Goal: Information Seeking & Learning: Find specific fact

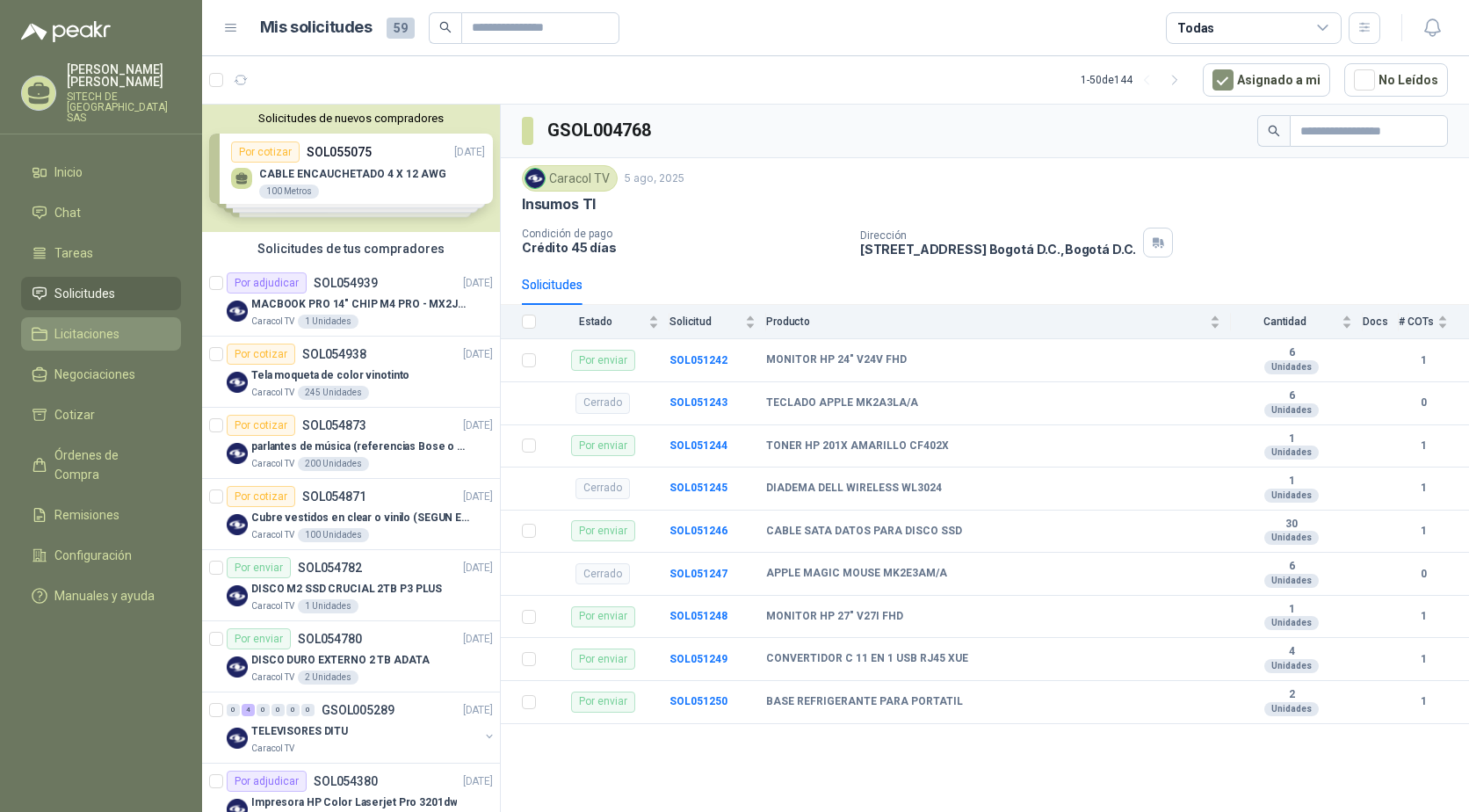
click at [92, 324] on span "Licitaciones" at bounding box center [87, 334] width 65 height 20
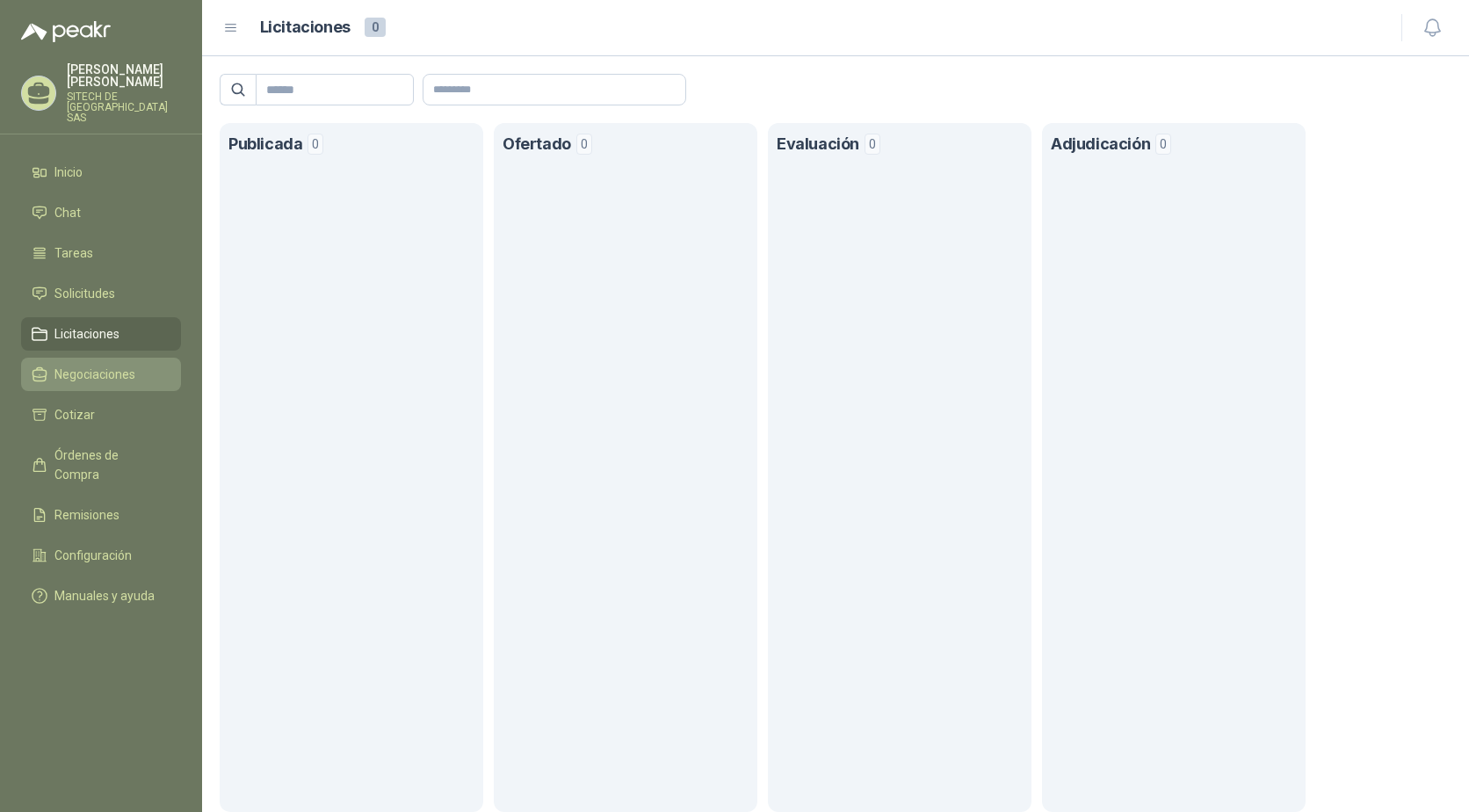
click at [99, 365] on span "Negociaciones" at bounding box center [94, 374] width 81 height 20
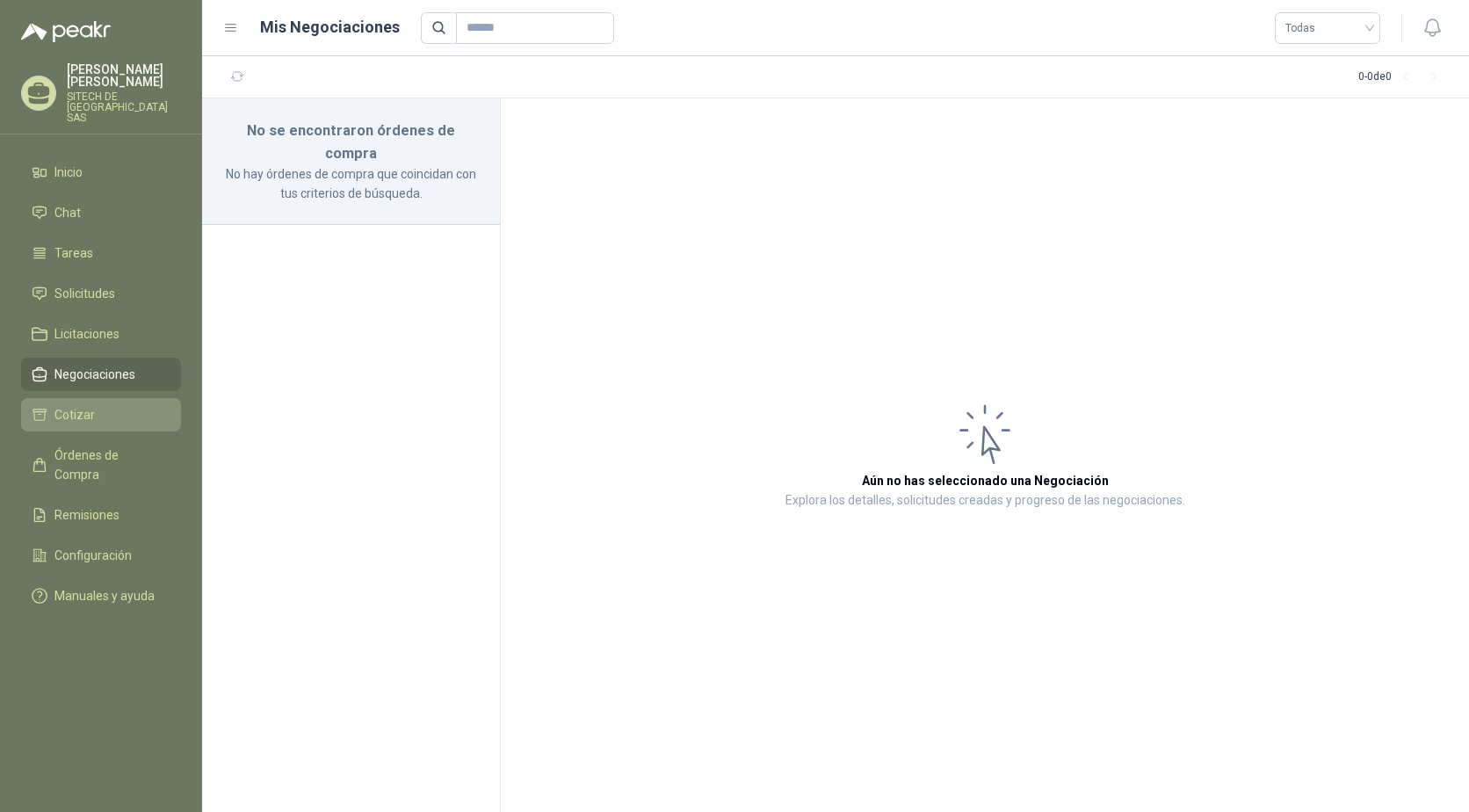
click at [83, 407] on span "Cotizar" at bounding box center [74, 414] width 40 height 20
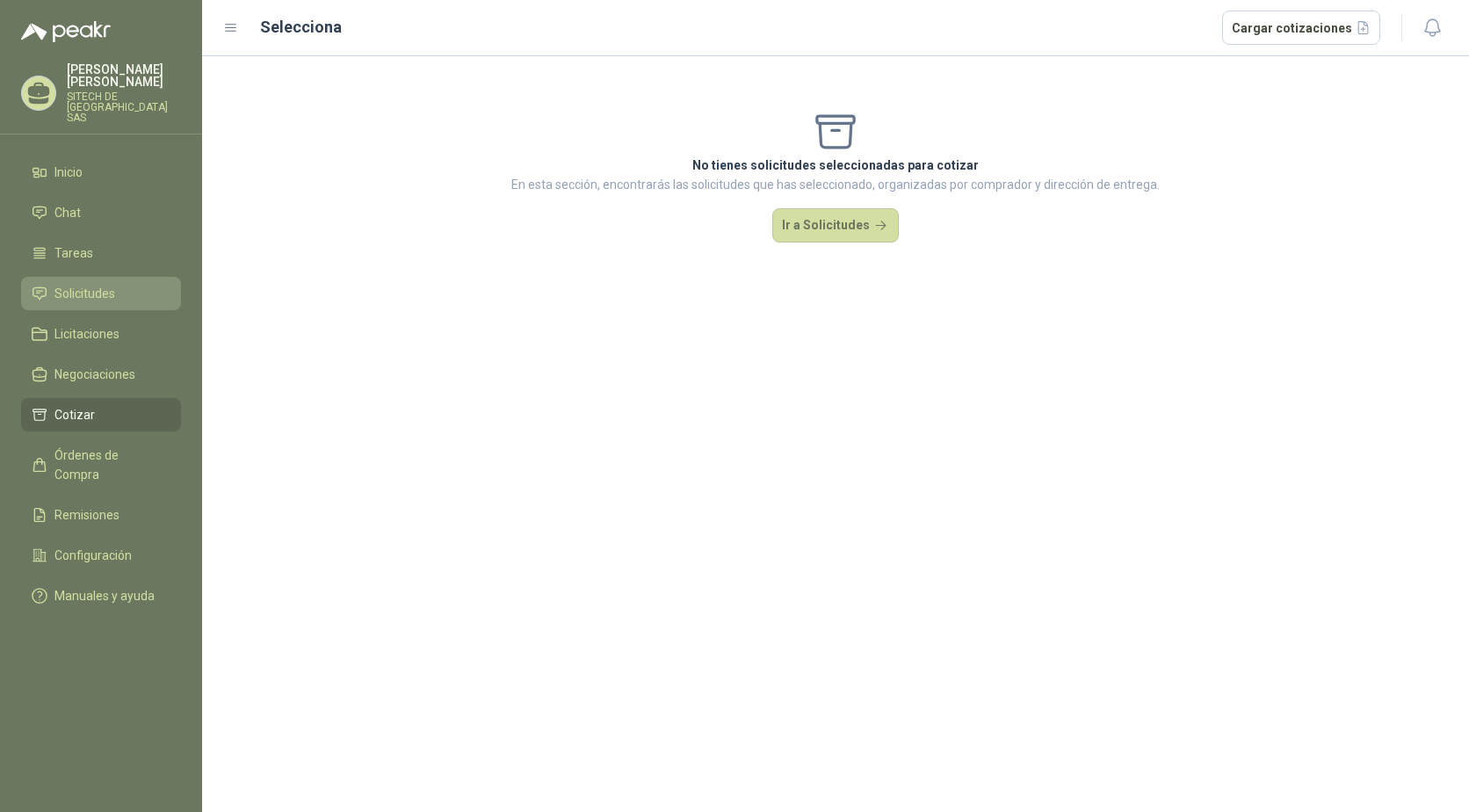
click at [84, 283] on span "Solicitudes" at bounding box center [84, 293] width 61 height 20
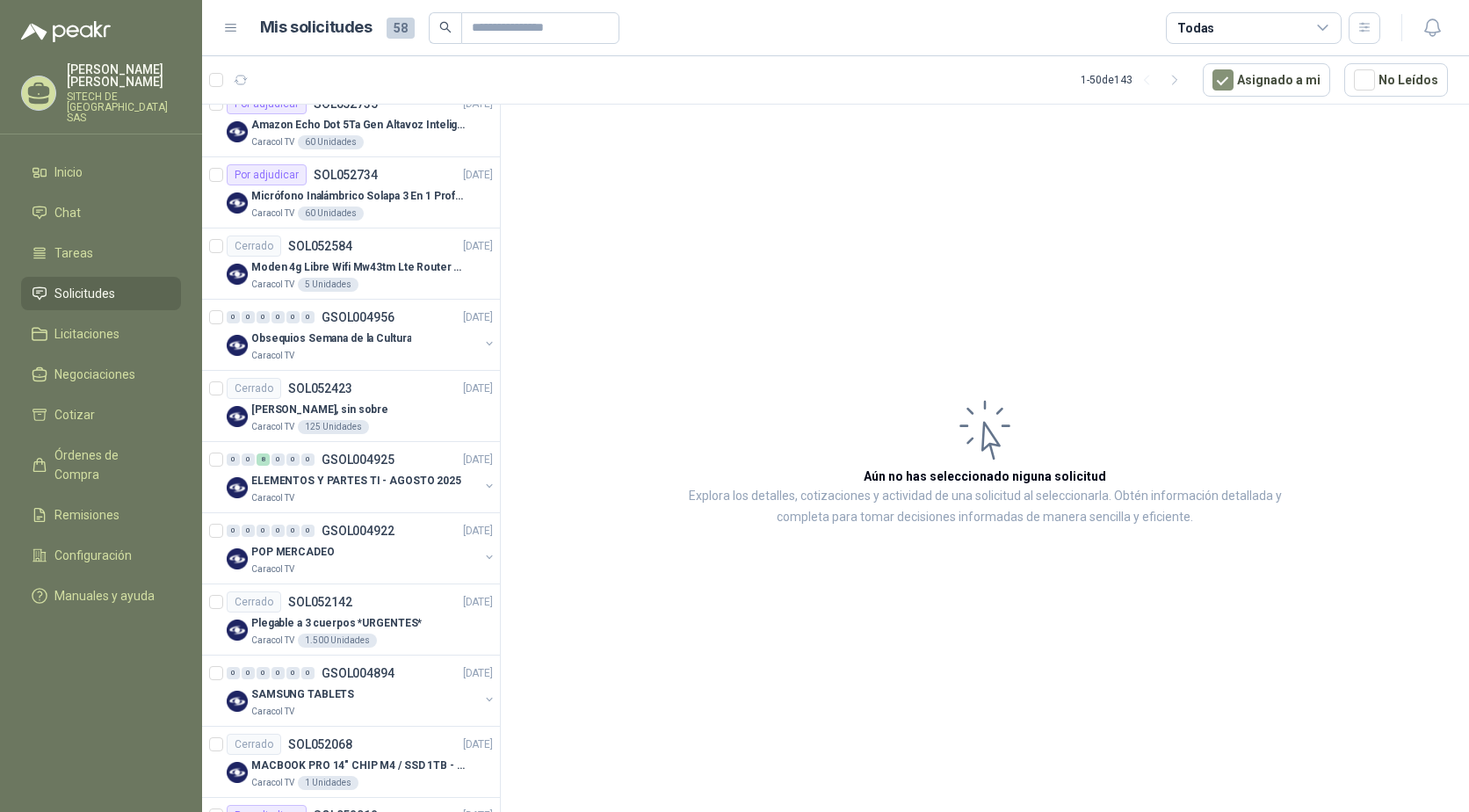
scroll to position [1845, 0]
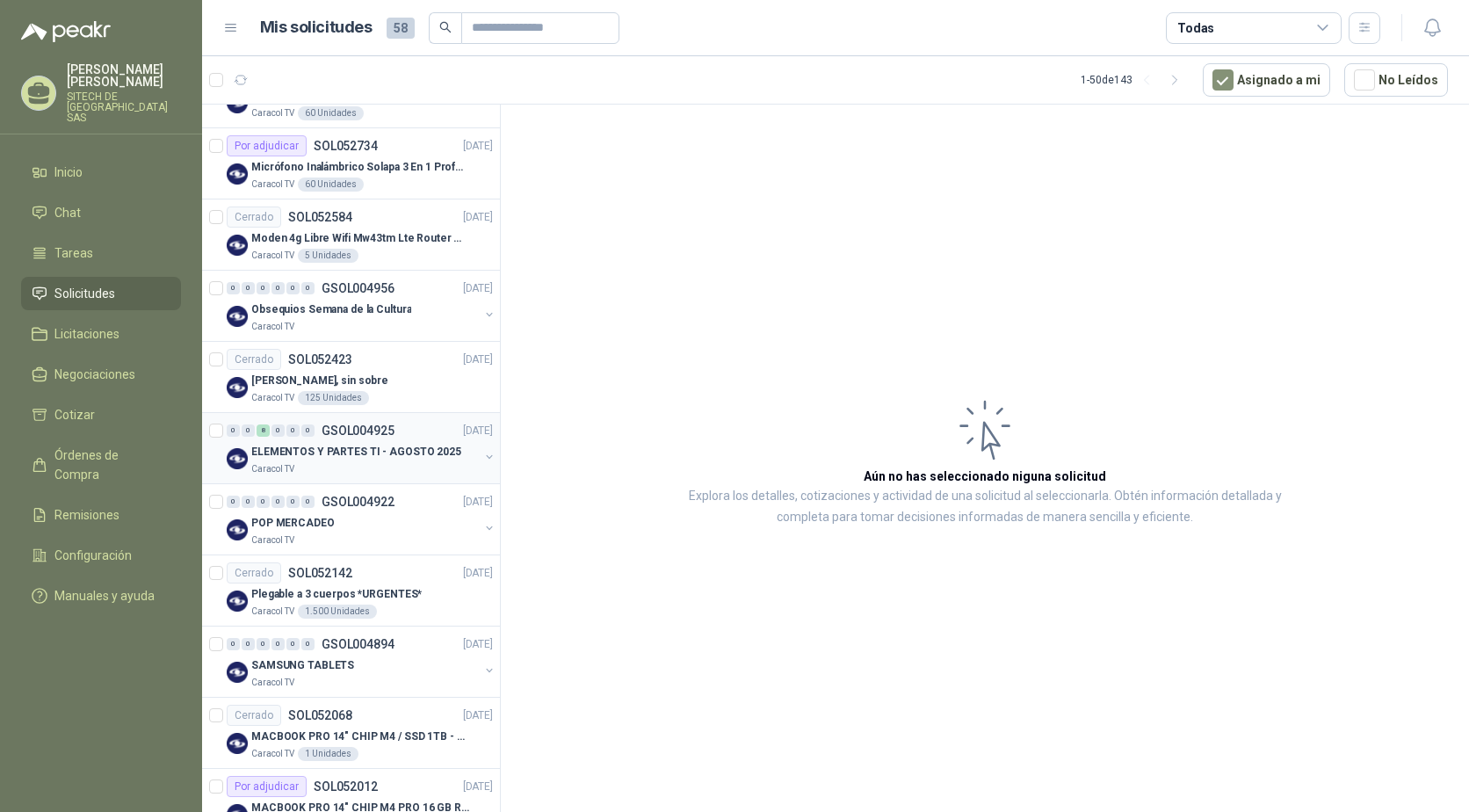
click at [261, 431] on div "8" at bounding box center [263, 430] width 13 height 12
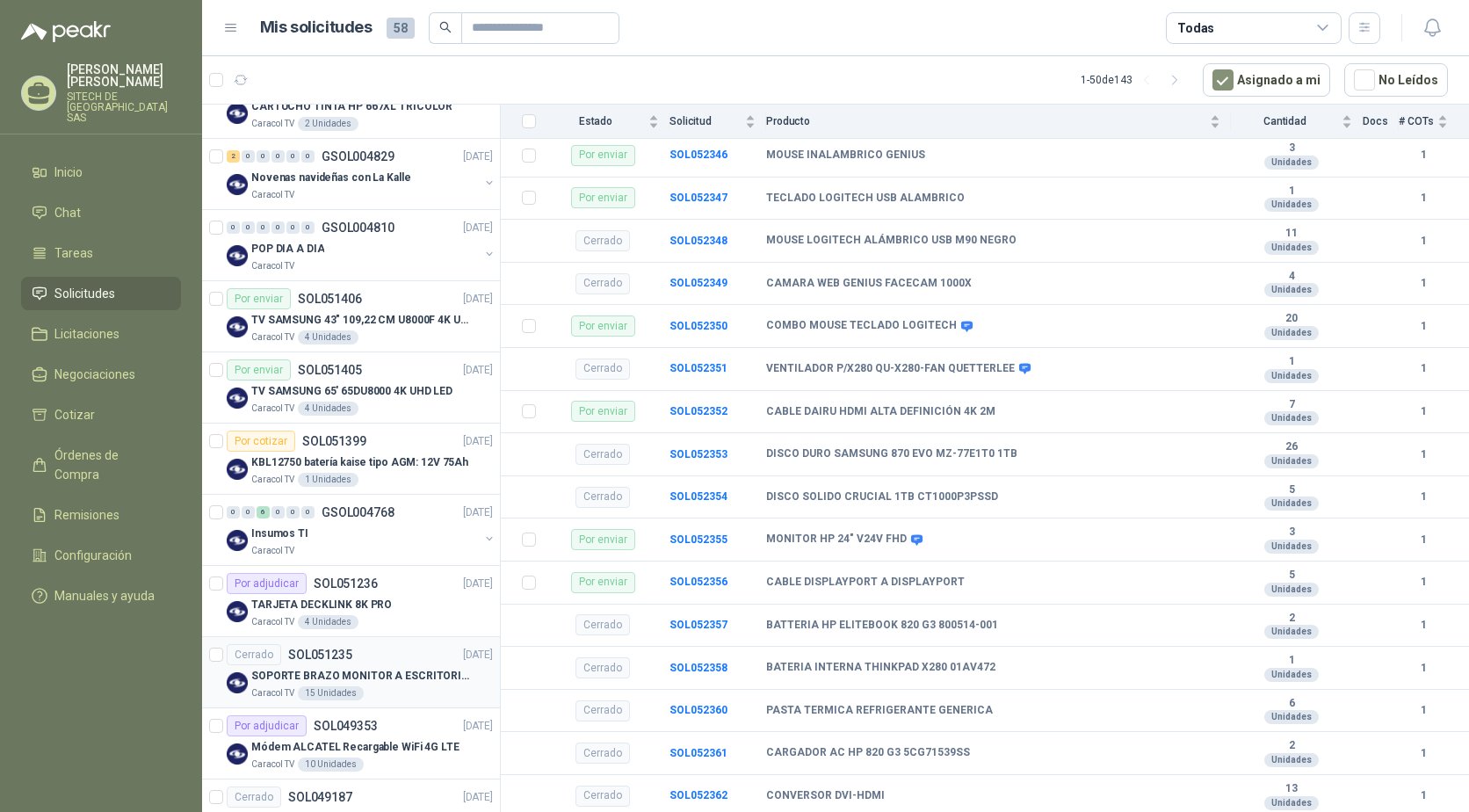
scroll to position [2811, 0]
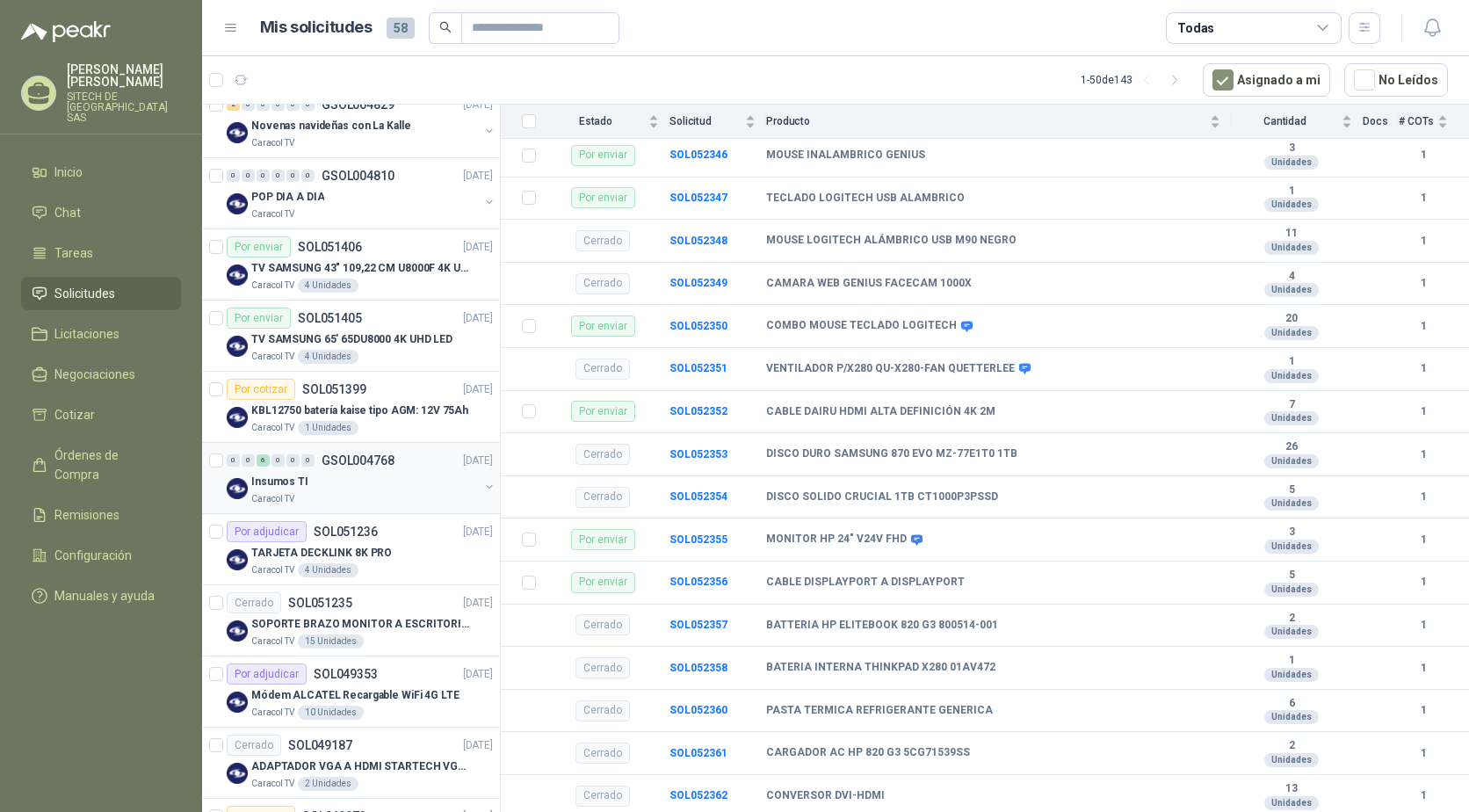
click at [267, 460] on div "6" at bounding box center [263, 460] width 13 height 12
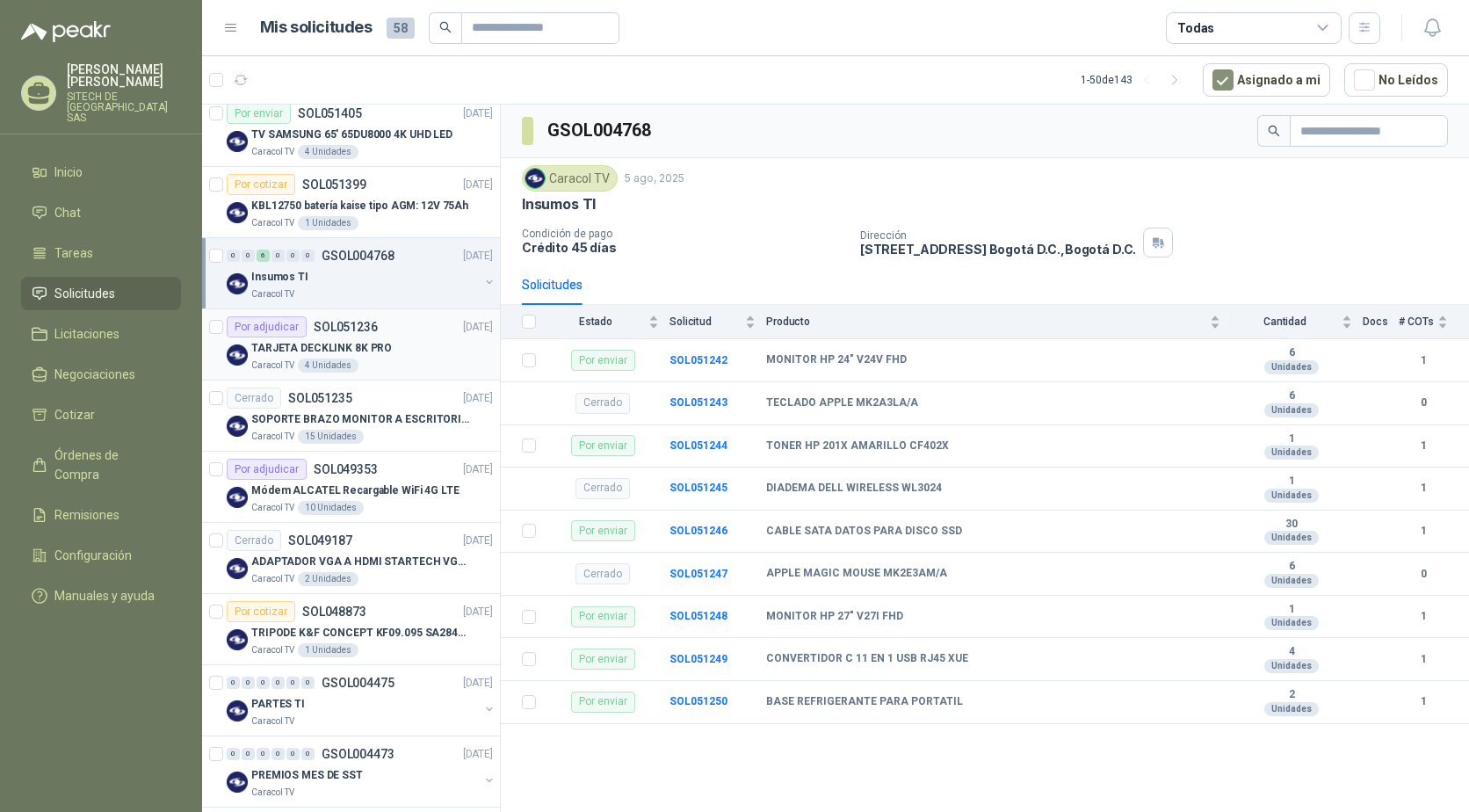
scroll to position [3030, 0]
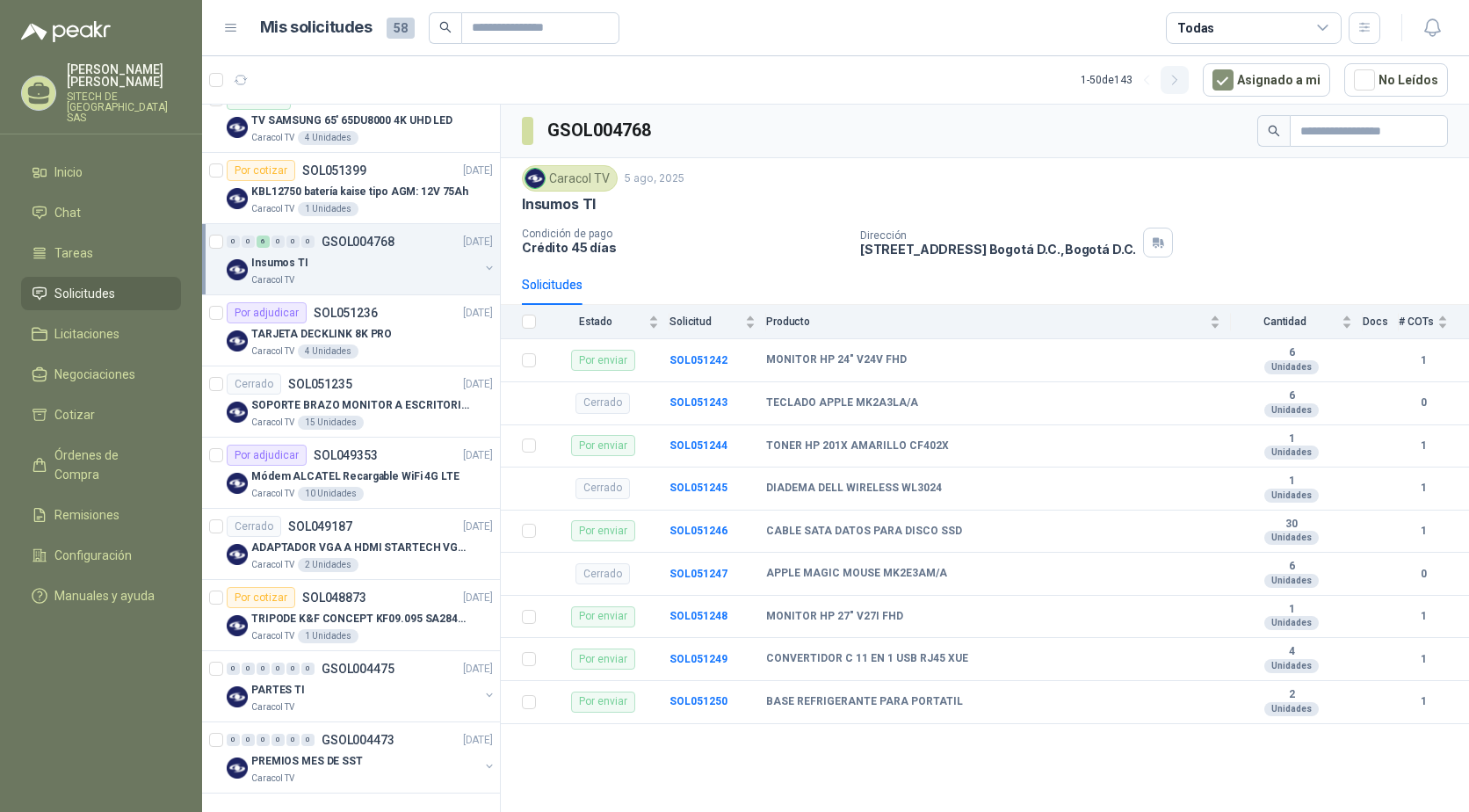
click at [1183, 81] on icon "button" at bounding box center [1175, 80] width 15 height 15
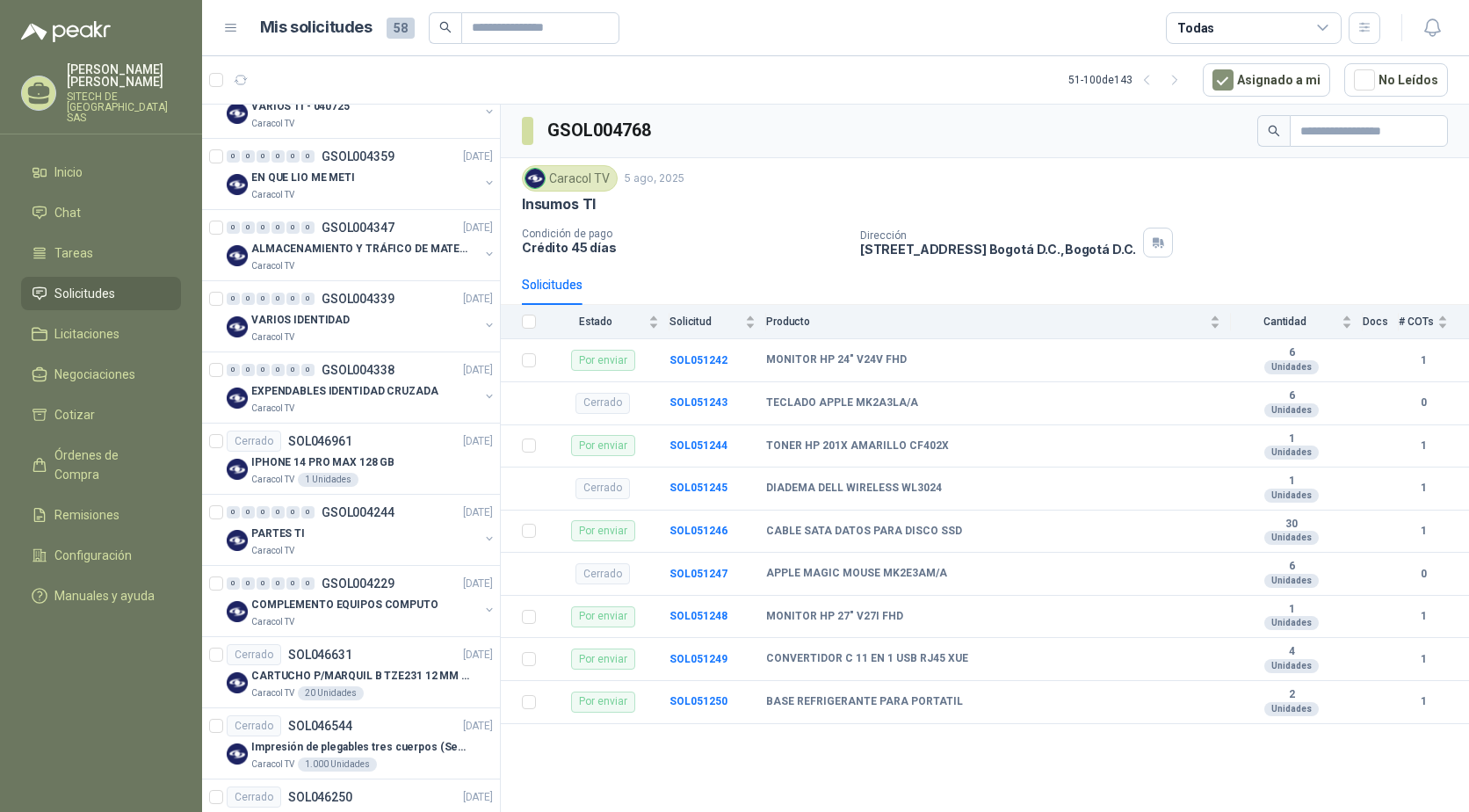
scroll to position [0, 0]
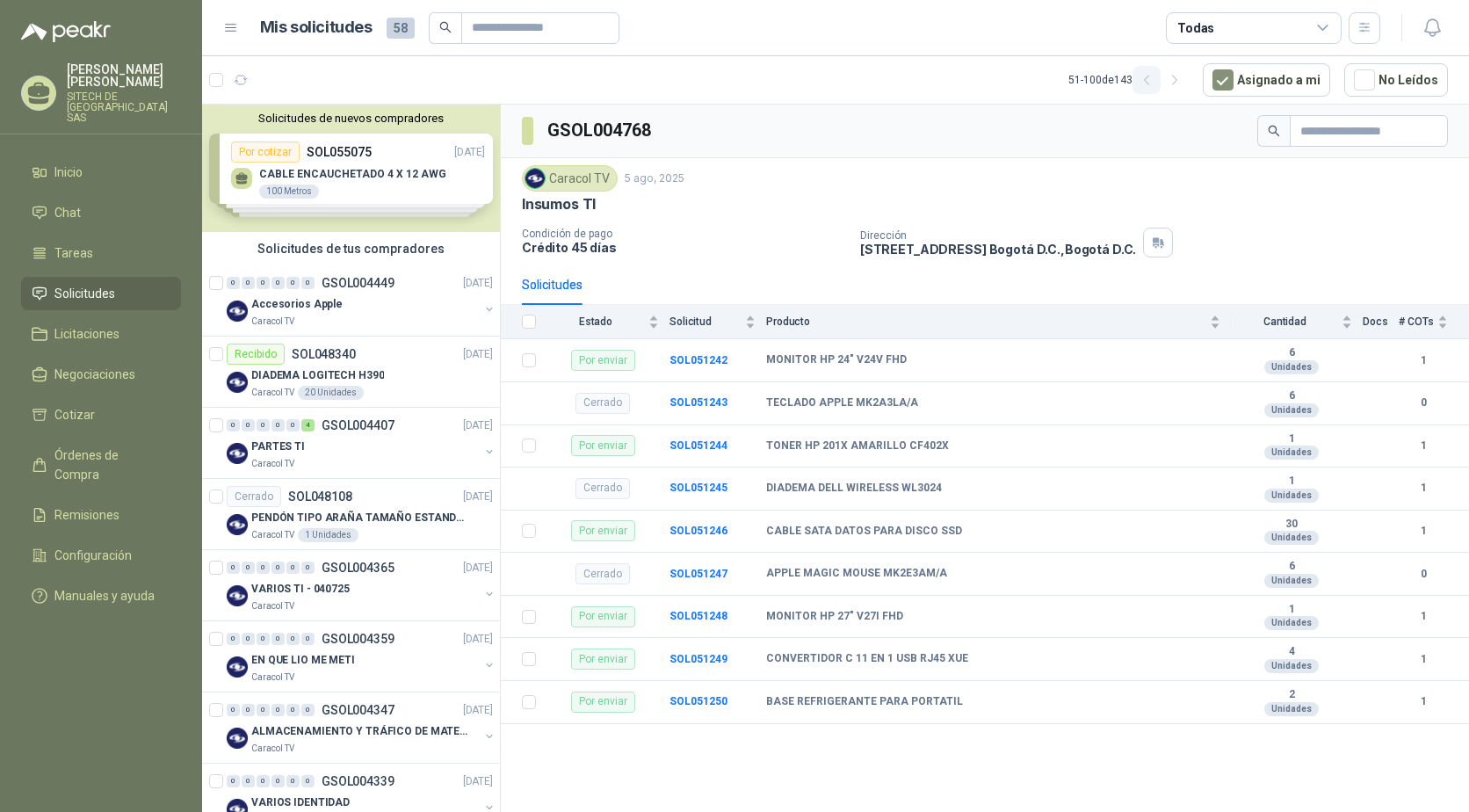
click at [1150, 79] on icon "button" at bounding box center [1147, 80] width 15 height 15
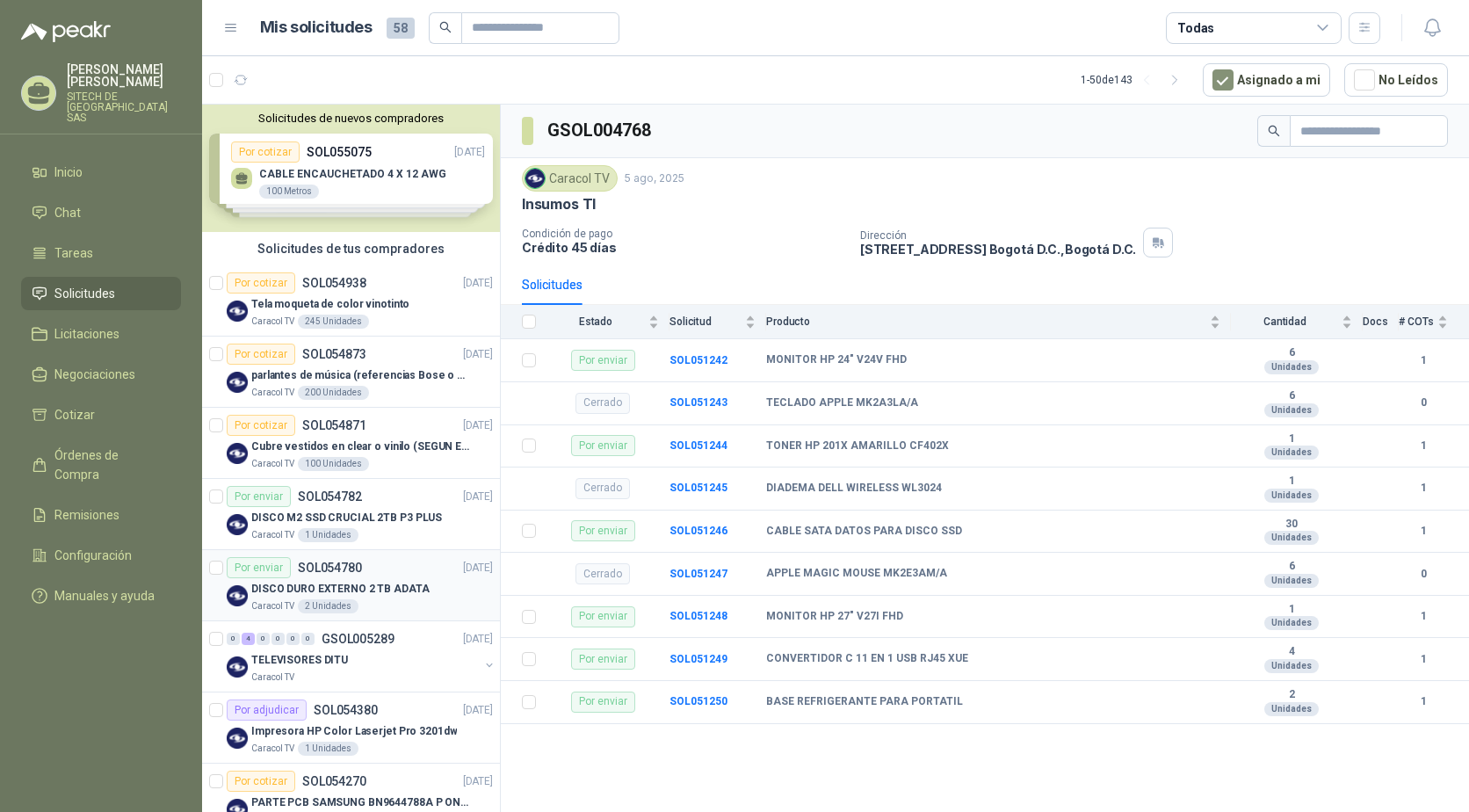
scroll to position [88, 0]
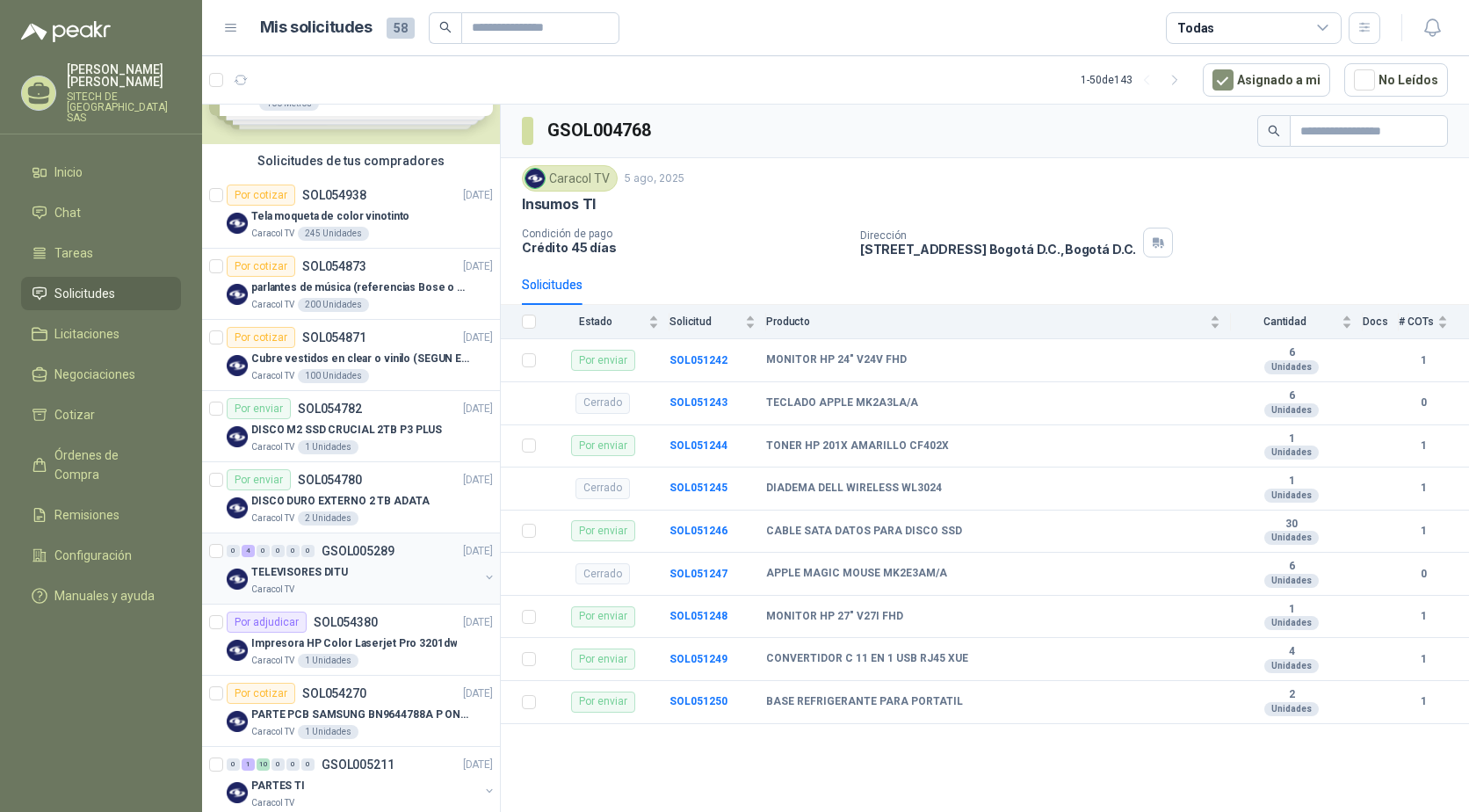
click at [251, 552] on div "4" at bounding box center [248, 550] width 13 height 12
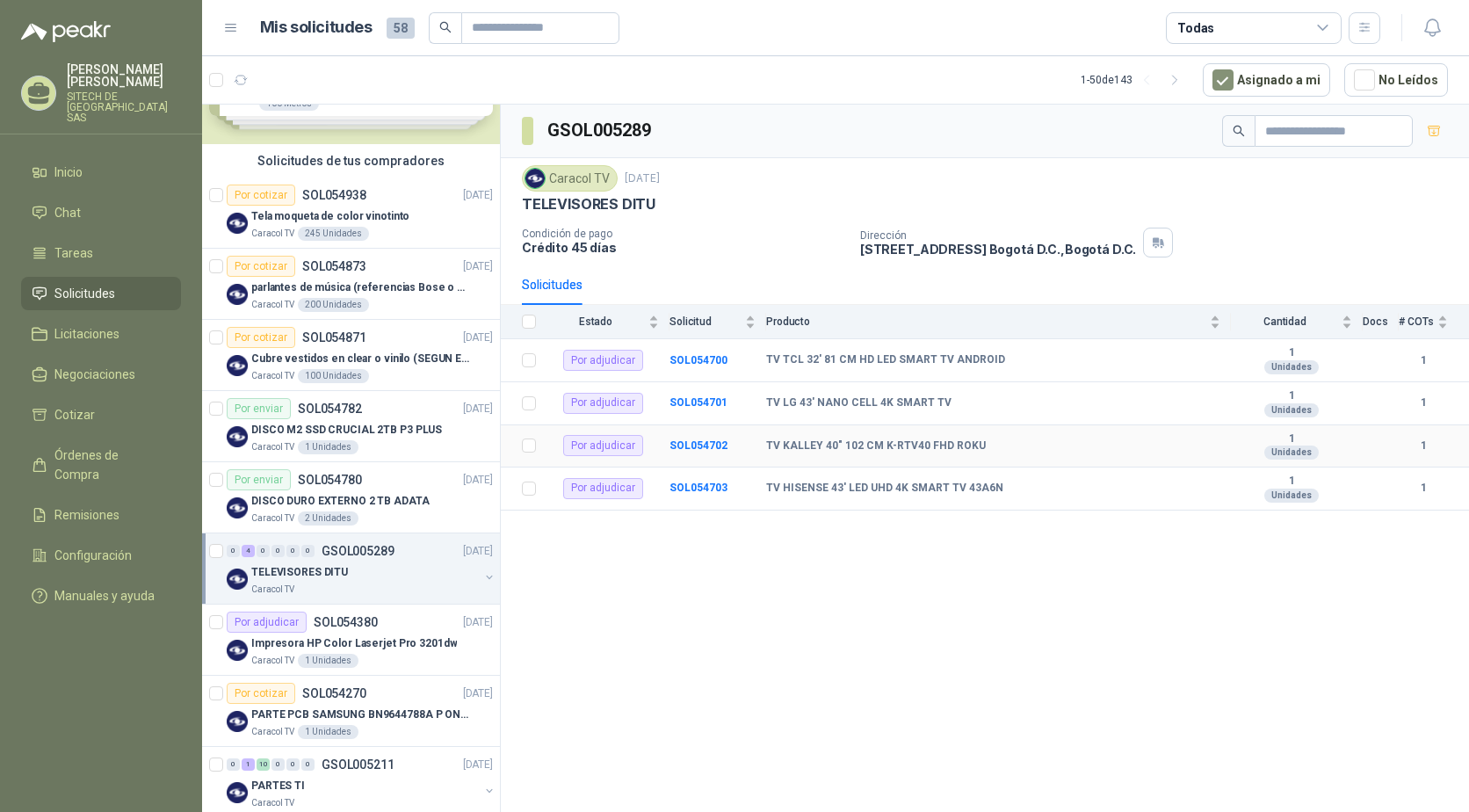
click at [834, 450] on b "TV KALLEY 40" 102 CM K-RTV40 FHD ROKU" at bounding box center [877, 446] width 220 height 14
click at [682, 445] on b "SOL054702" at bounding box center [699, 445] width 58 height 12
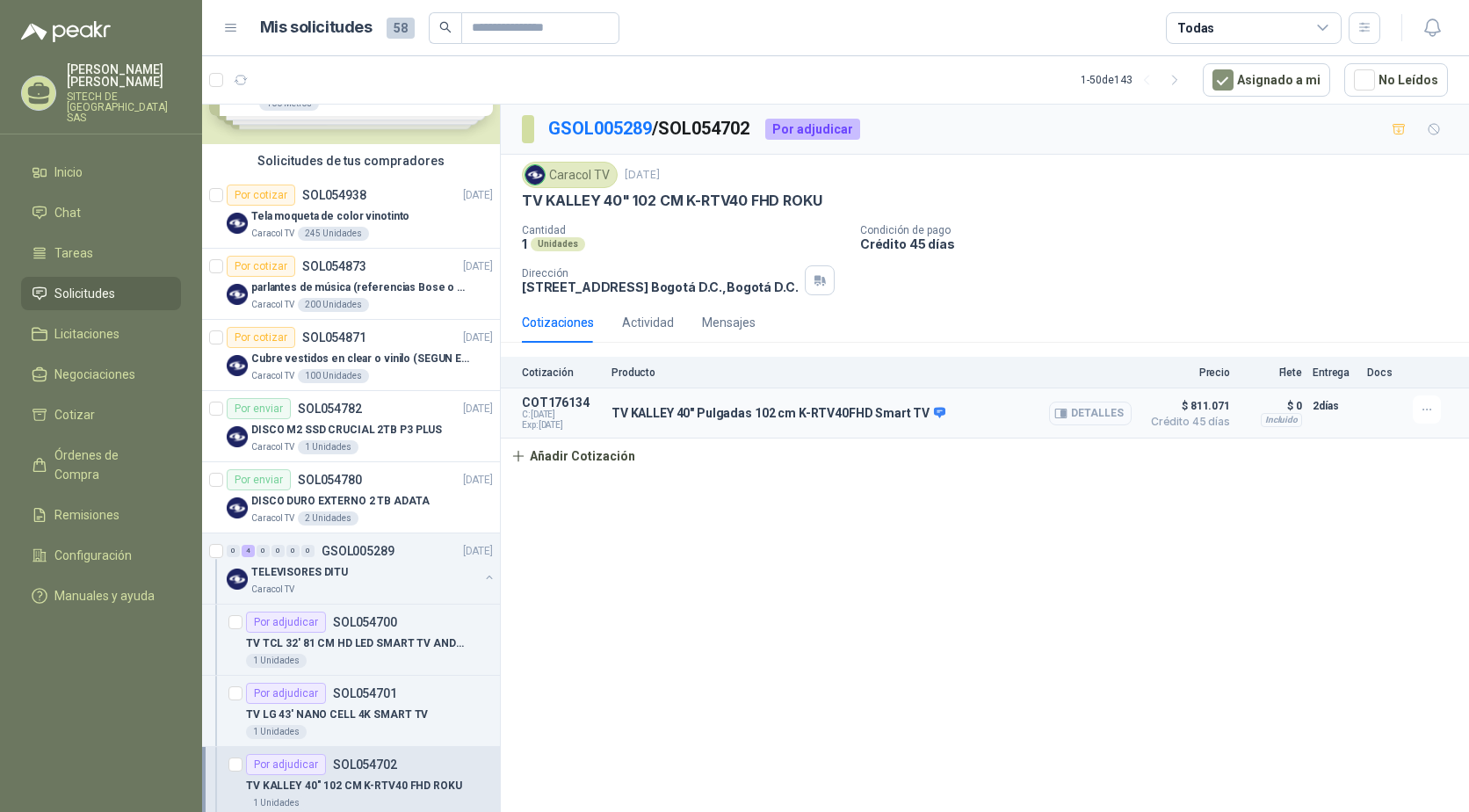
click at [1068, 410] on icon "button" at bounding box center [1061, 413] width 13 height 13
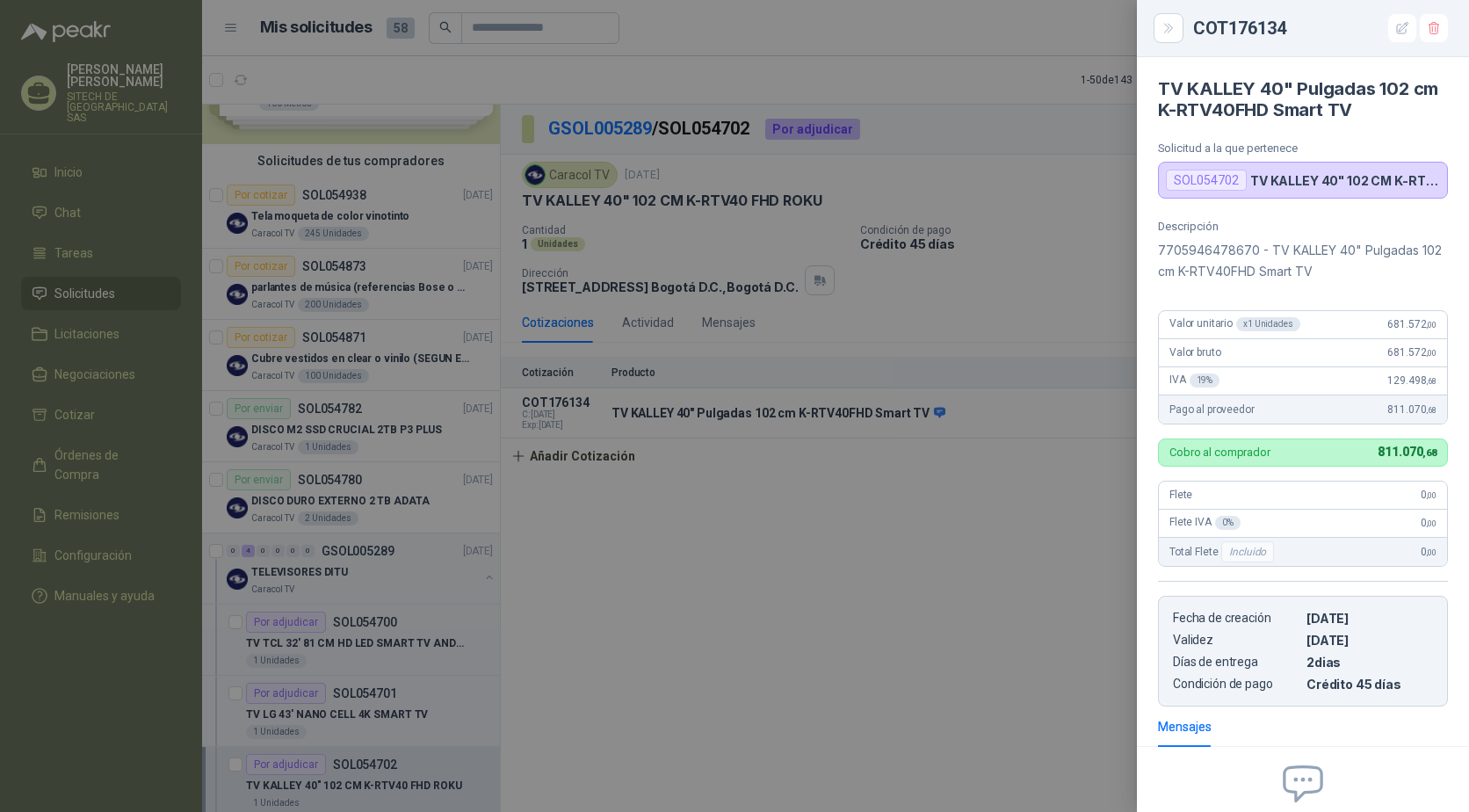
click at [839, 640] on div at bounding box center [734, 406] width 1469 height 812
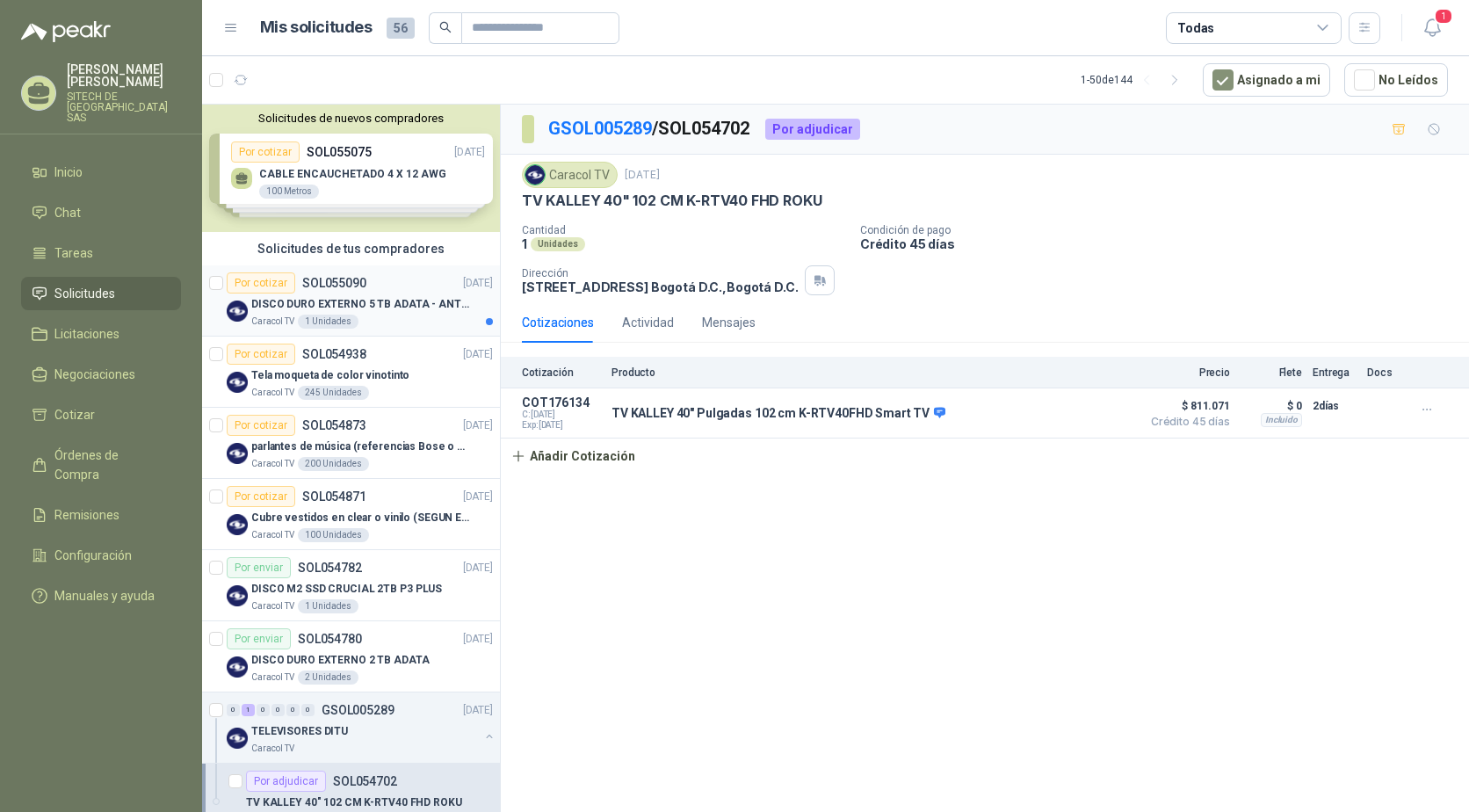
click at [326, 306] on p "DISCO DURO EXTERNO 5 TB ADATA - ANTIGOLPES" at bounding box center [360, 305] width 219 height 17
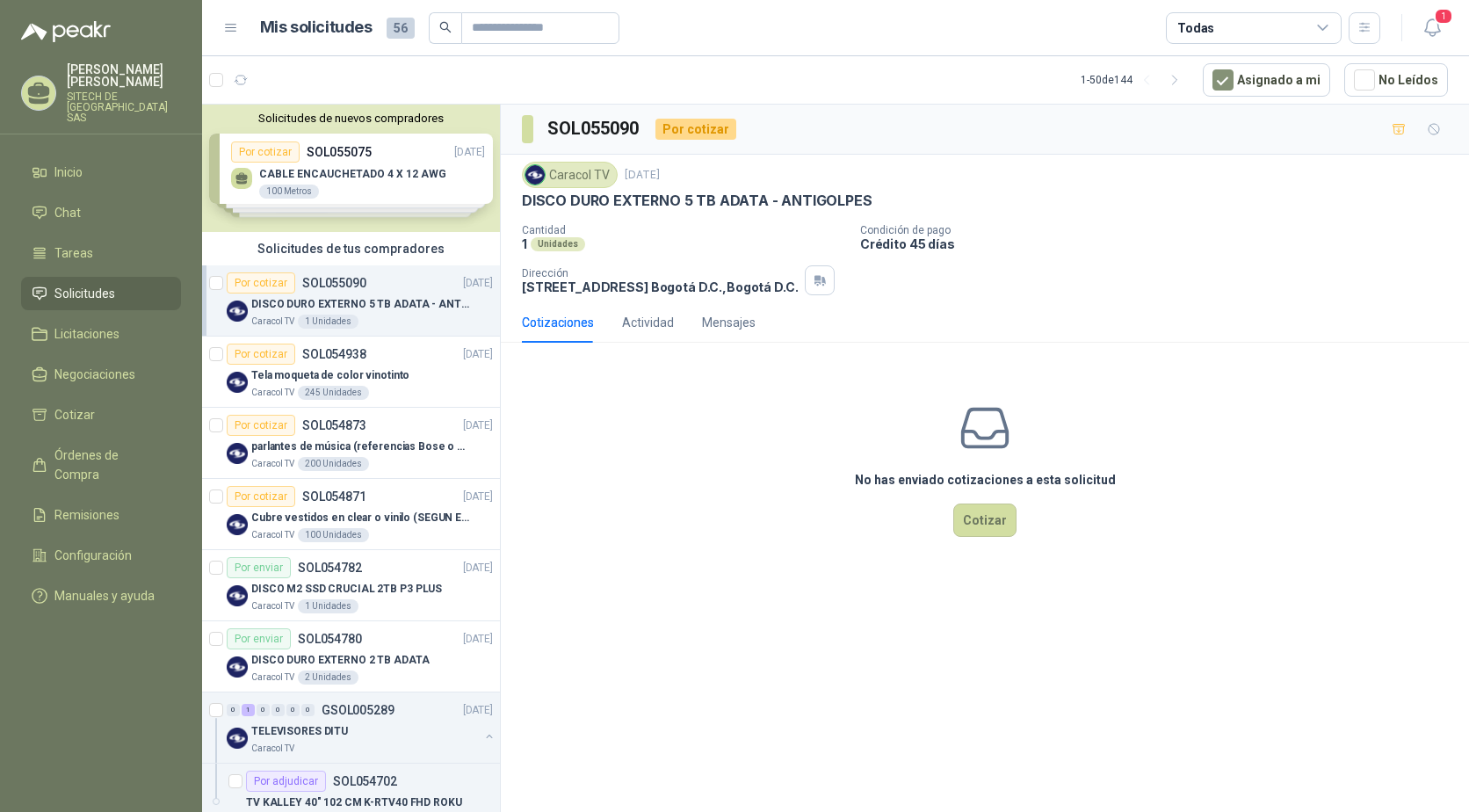
click at [619, 201] on p "DISCO DURO EXTERNO 5 TB ADATA - ANTIGOLPES" at bounding box center [697, 200] width 350 height 19
copy p "DISCO DURO EXTERNO 5 TB ADATA - ANTIGOLPES"
click at [582, 202] on p "DISCO DURO EXTERNO 5 TB ADATA - ANTIGOLPES" at bounding box center [697, 200] width 350 height 19
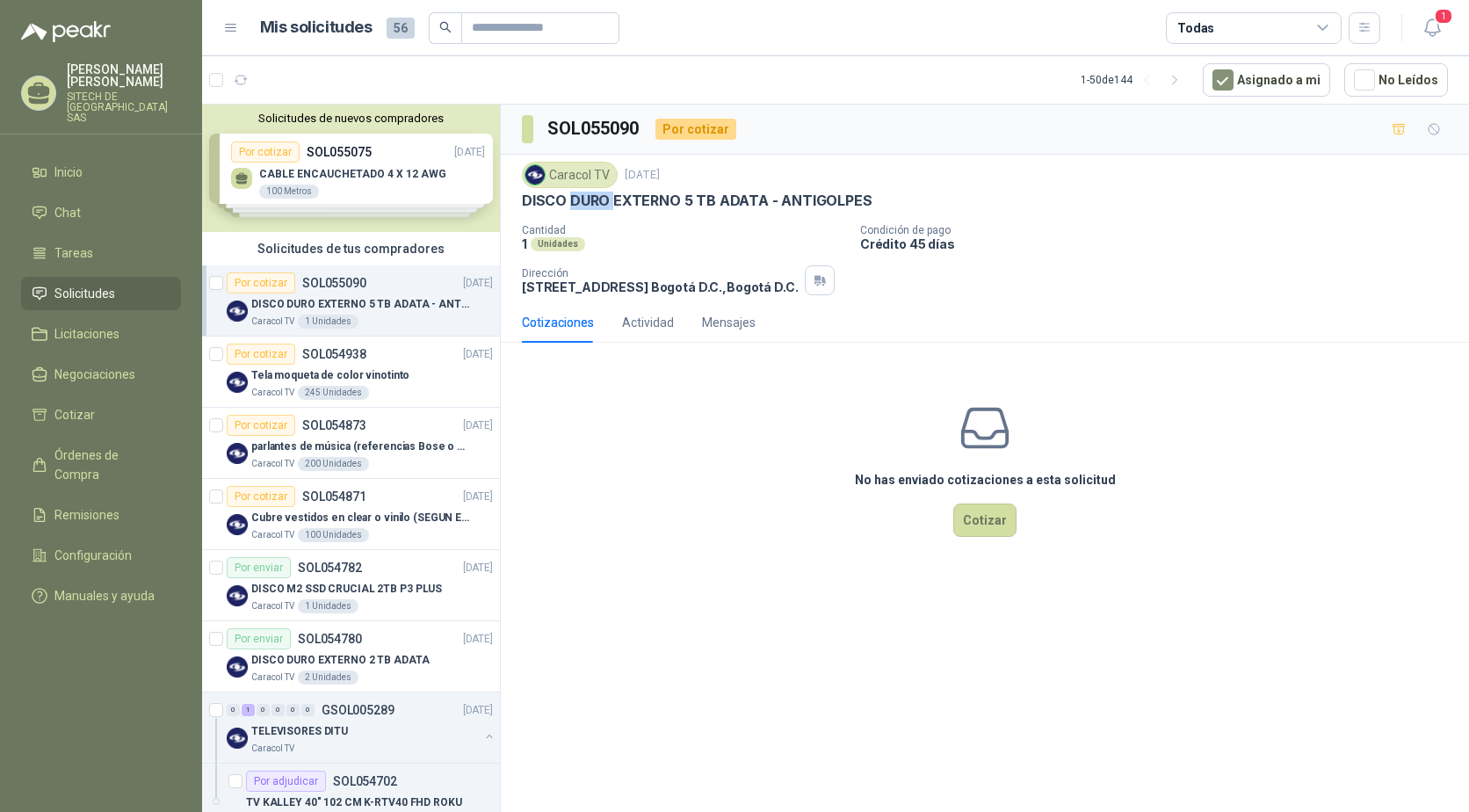
click at [582, 202] on p "DISCO DURO EXTERNO 5 TB ADATA - ANTIGOLPES" at bounding box center [697, 200] width 350 height 19
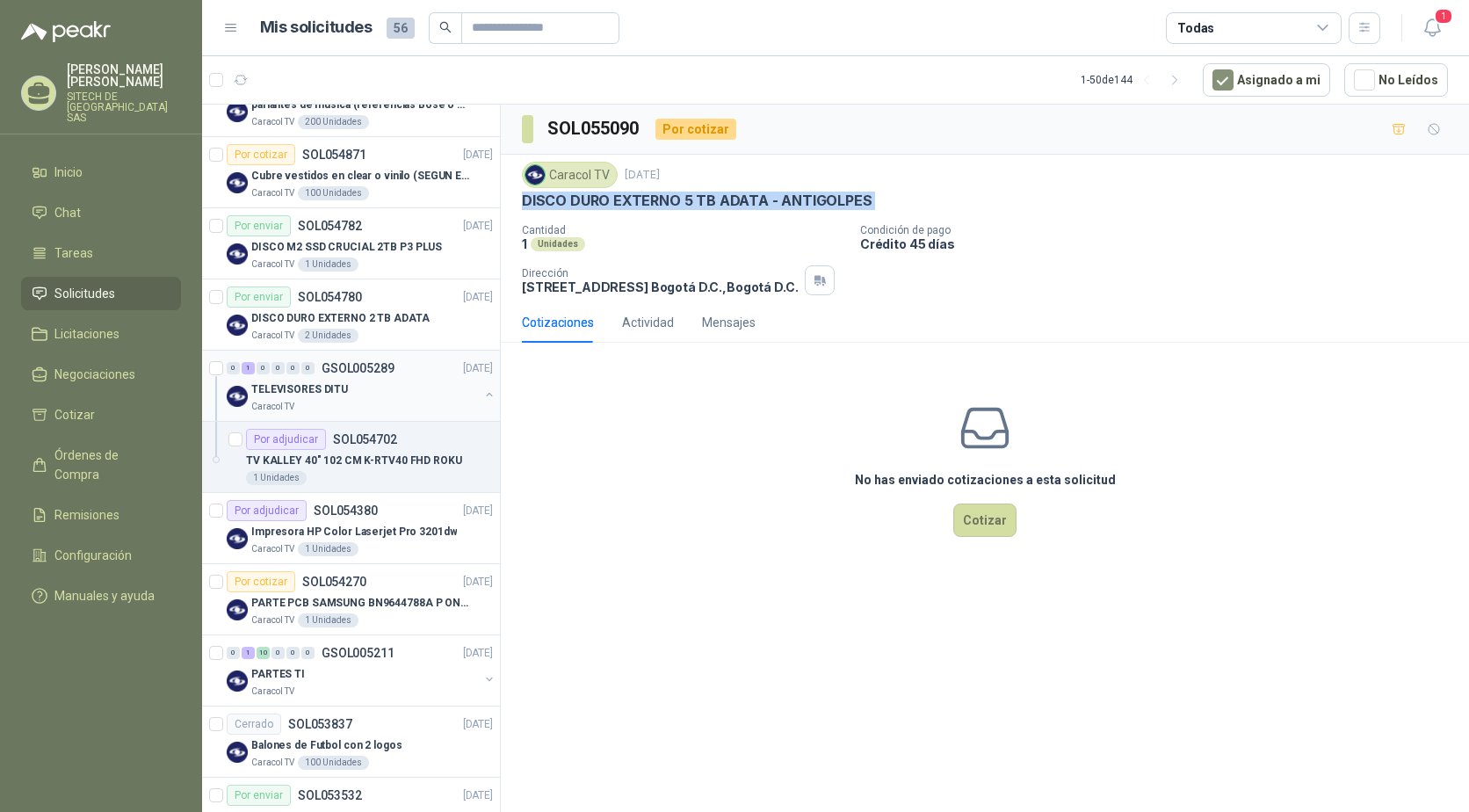
scroll to position [351, 0]
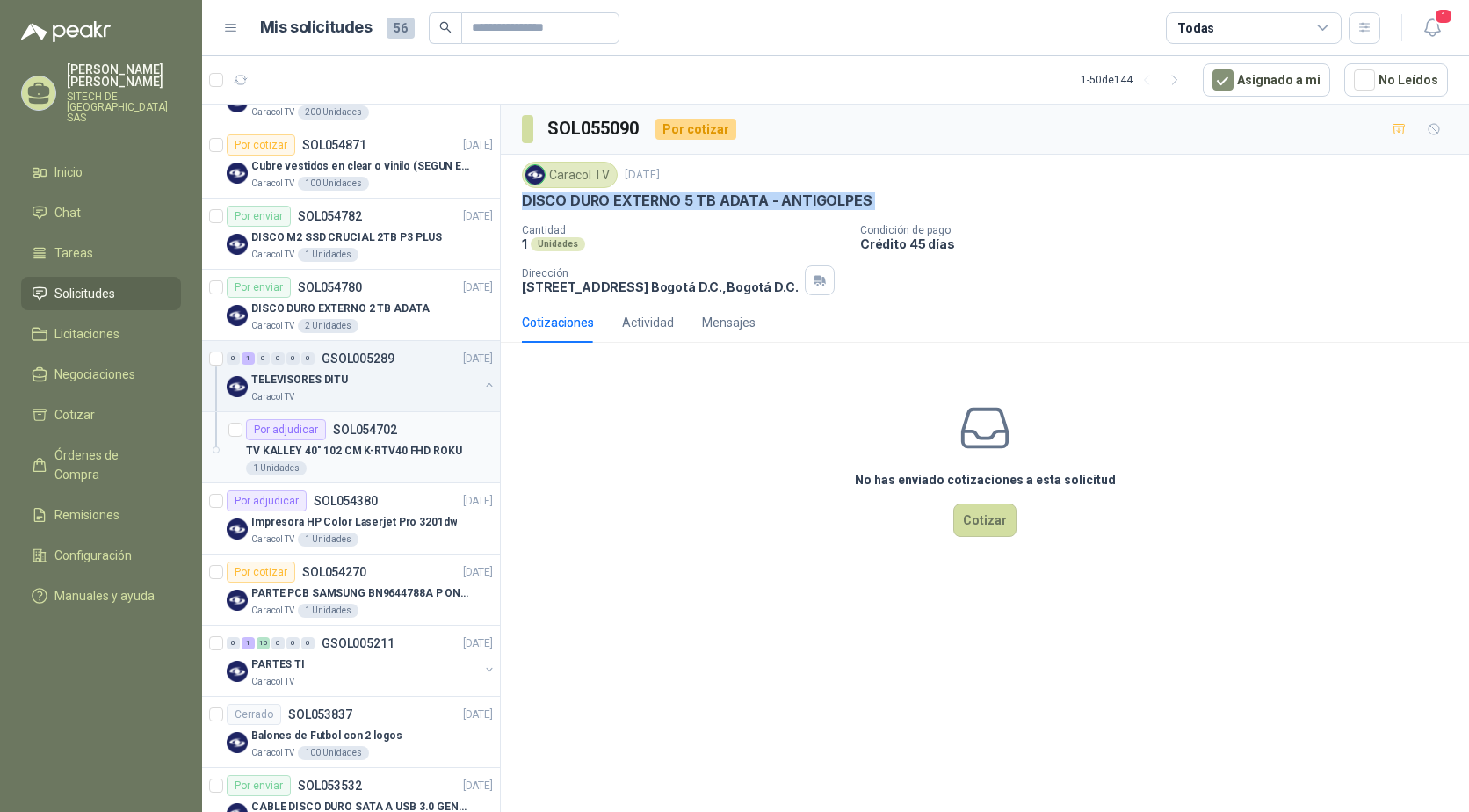
click at [307, 449] on p "TV KALLEY 40" 102 CM K-RTV40 FHD ROKU" at bounding box center [354, 451] width 216 height 17
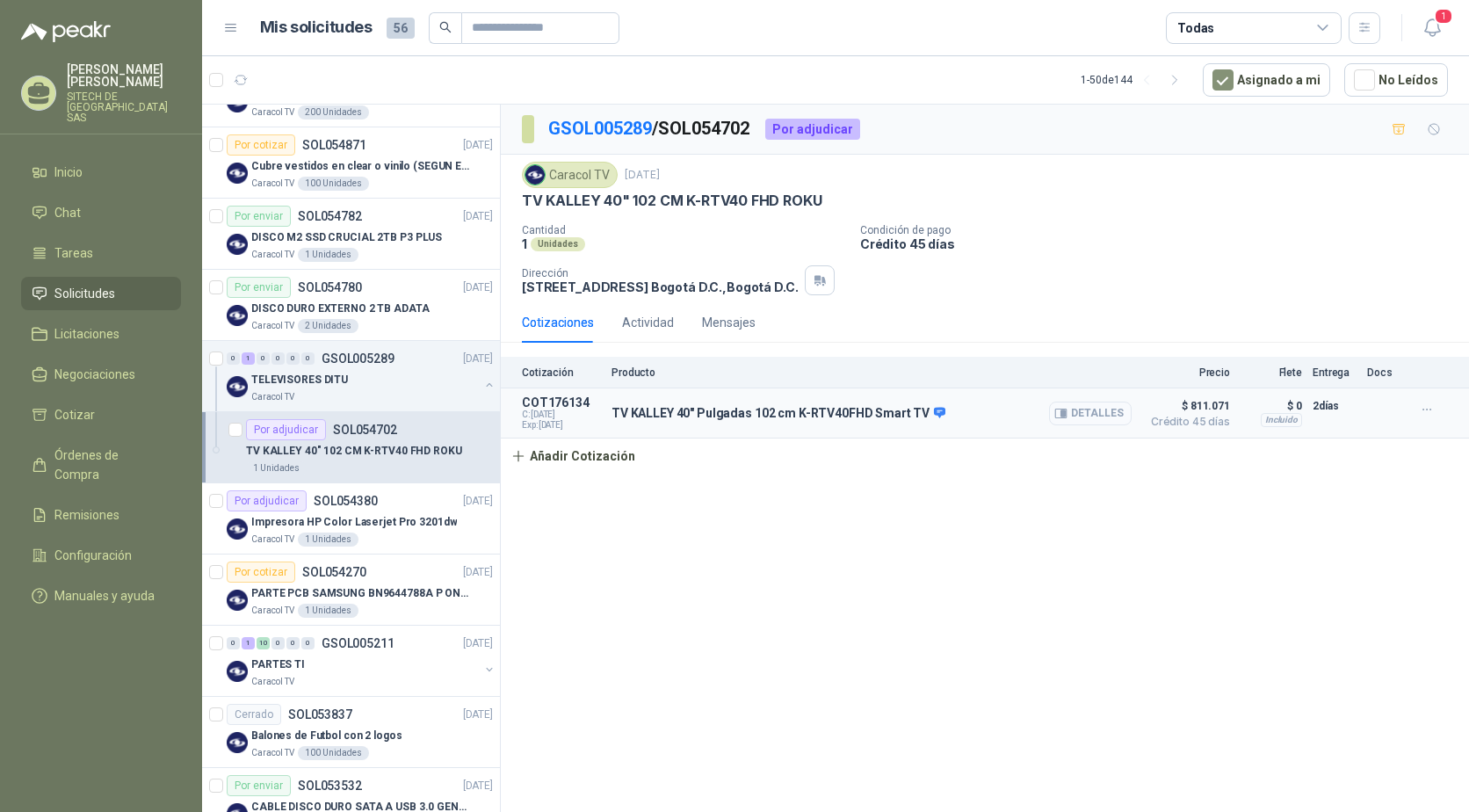
click at [1073, 407] on button "Detalles" at bounding box center [1090, 413] width 83 height 23
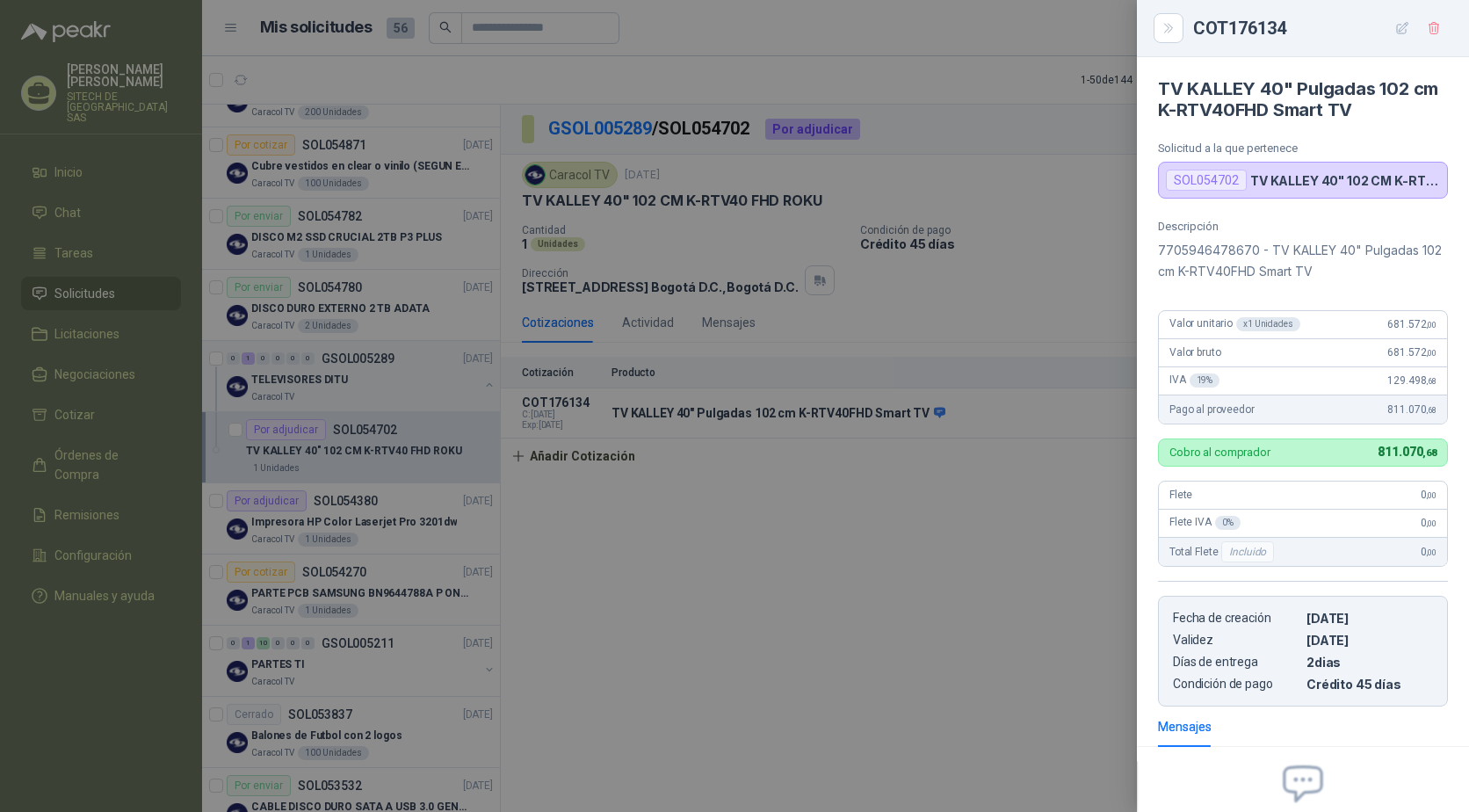
scroll to position [177, 0]
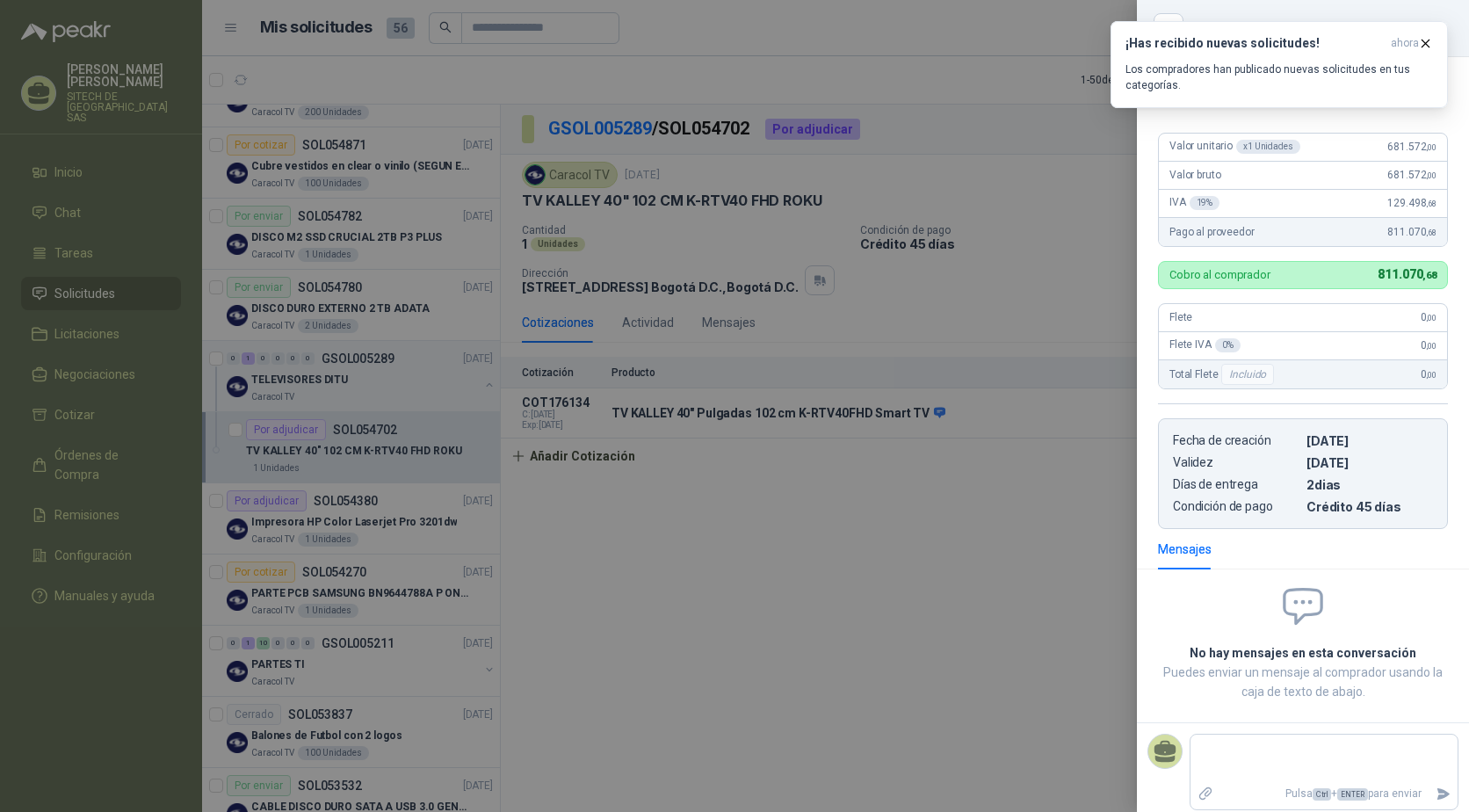
click at [662, 210] on div at bounding box center [734, 406] width 1469 height 812
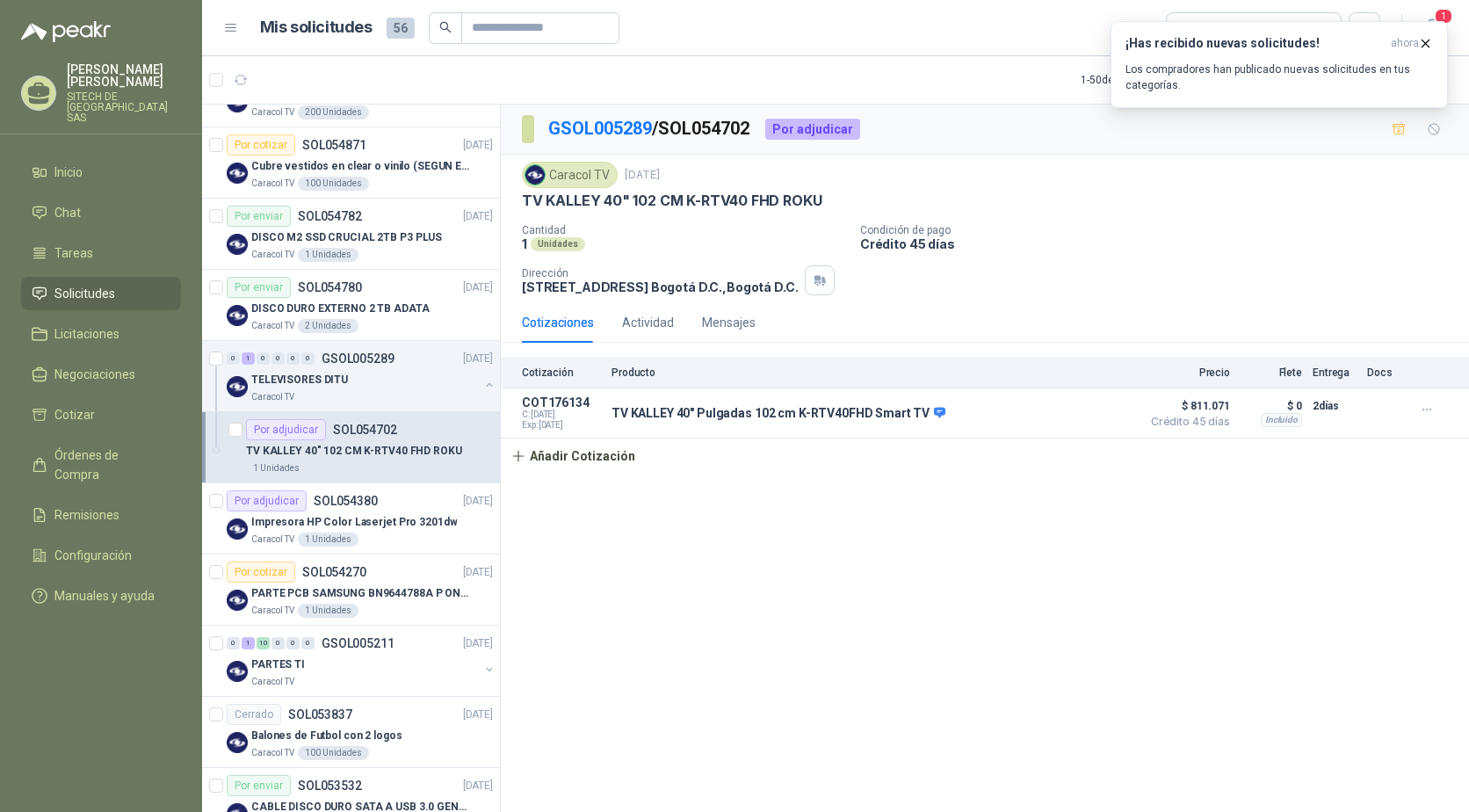
click at [676, 200] on p "TV KALLEY 40" 102 CM K-RTV40 FHD ROKU" at bounding box center [672, 200] width 299 height 19
copy p "TV KALLEY 40" 102 CM K-RTV40 FHD ROKU"
click at [1418, 47] on span "ahora" at bounding box center [1406, 44] width 28 height 15
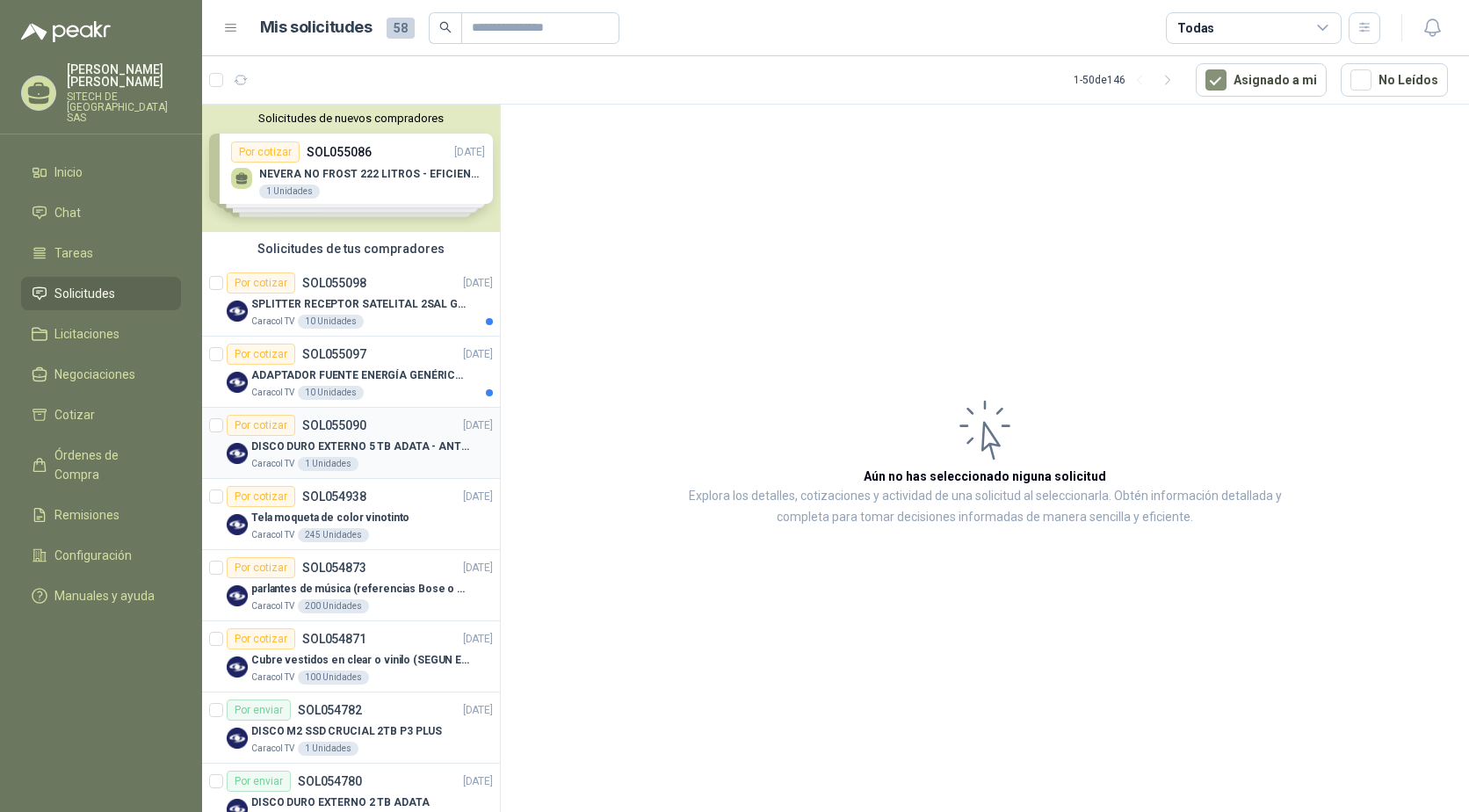
click at [301, 435] on div "DISCO DURO EXTERNO 5 TB ADATA - ANTIGOLPES" at bounding box center [371, 446] width 242 height 21
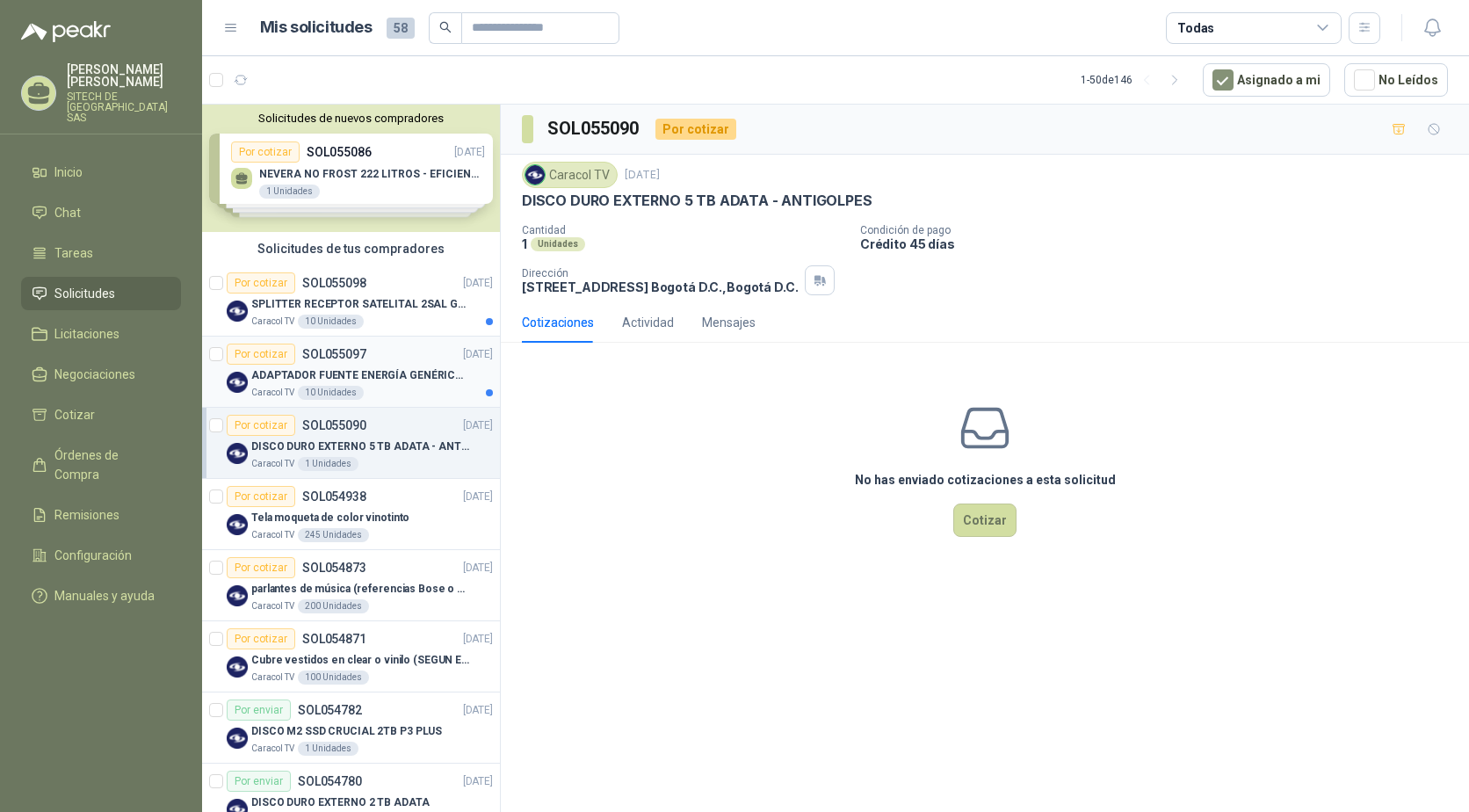
click at [286, 381] on p "ADAPTADOR FUENTE ENERGÍA GENÉRICO 24V 1A" at bounding box center [360, 376] width 219 height 17
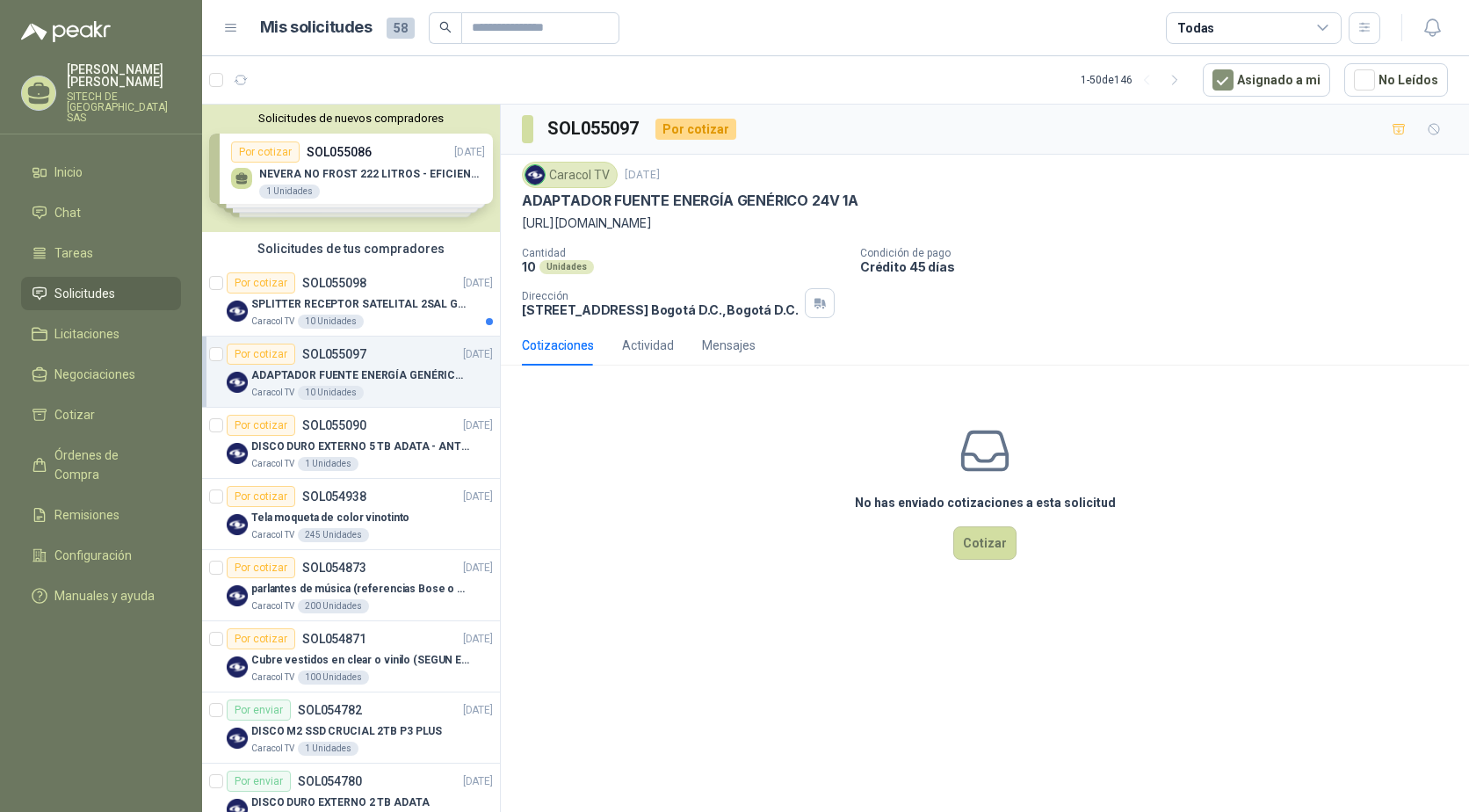
click at [608, 198] on p "ADAPTADOR FUENTE ENERGÍA GENÉRICO 24V 1A" at bounding box center [690, 200] width 337 height 19
copy p "ADAPTADOR FUENTE ENERGÍA GENÉRICO 24V 1A"
click at [354, 301] on p "SPLITTER RECEPTOR SATELITAL 2SAL GT-SP21" at bounding box center [360, 305] width 219 height 17
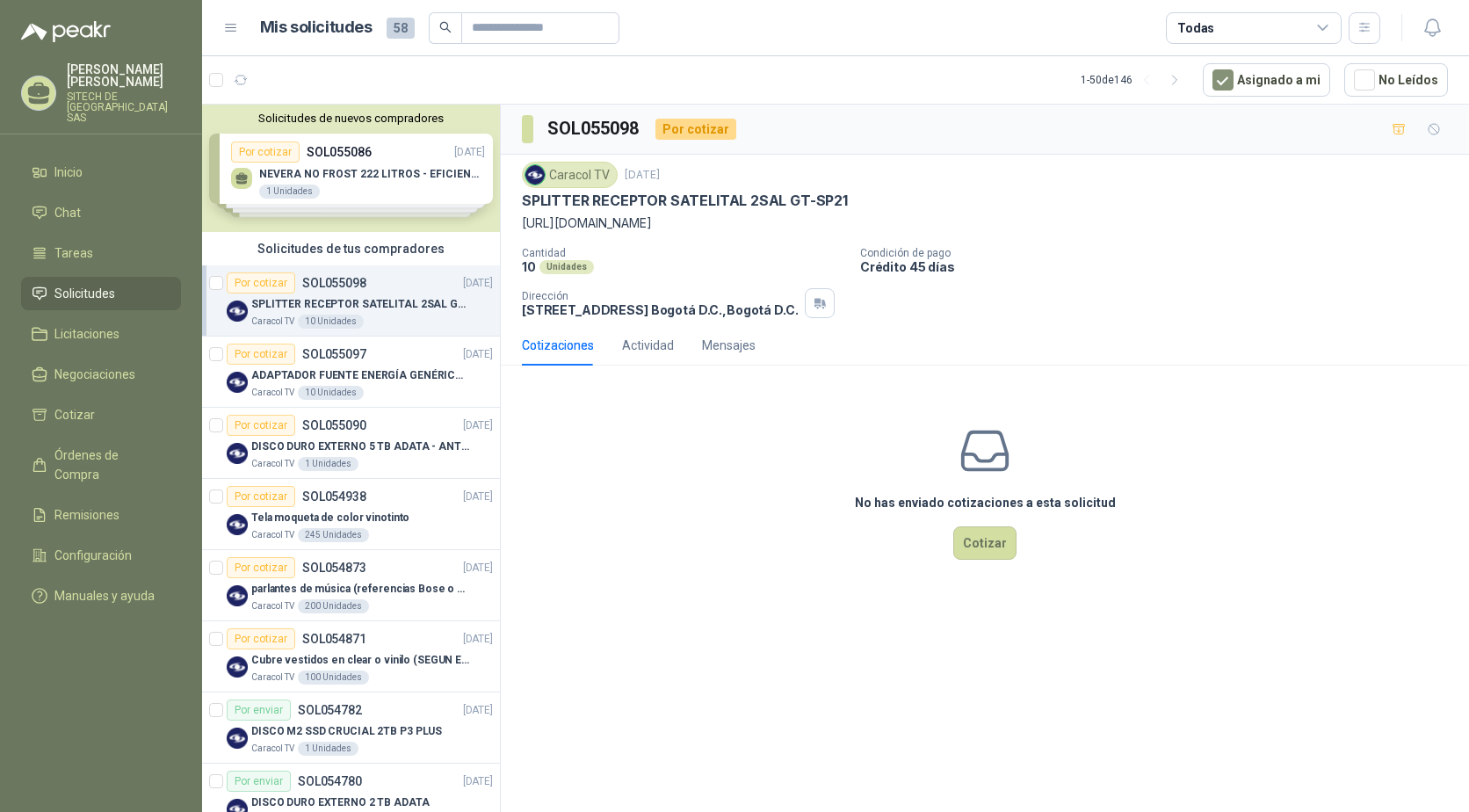
click at [603, 194] on p "SPLITTER RECEPTOR SATELITAL 2SAL GT-SP21" at bounding box center [686, 200] width 326 height 19
copy p "SPLITTER RECEPTOR SATELITAL 2SAL GT-SP21"
click at [610, 221] on p "https://acortar.link/Alnbfz" at bounding box center [985, 223] width 926 height 20
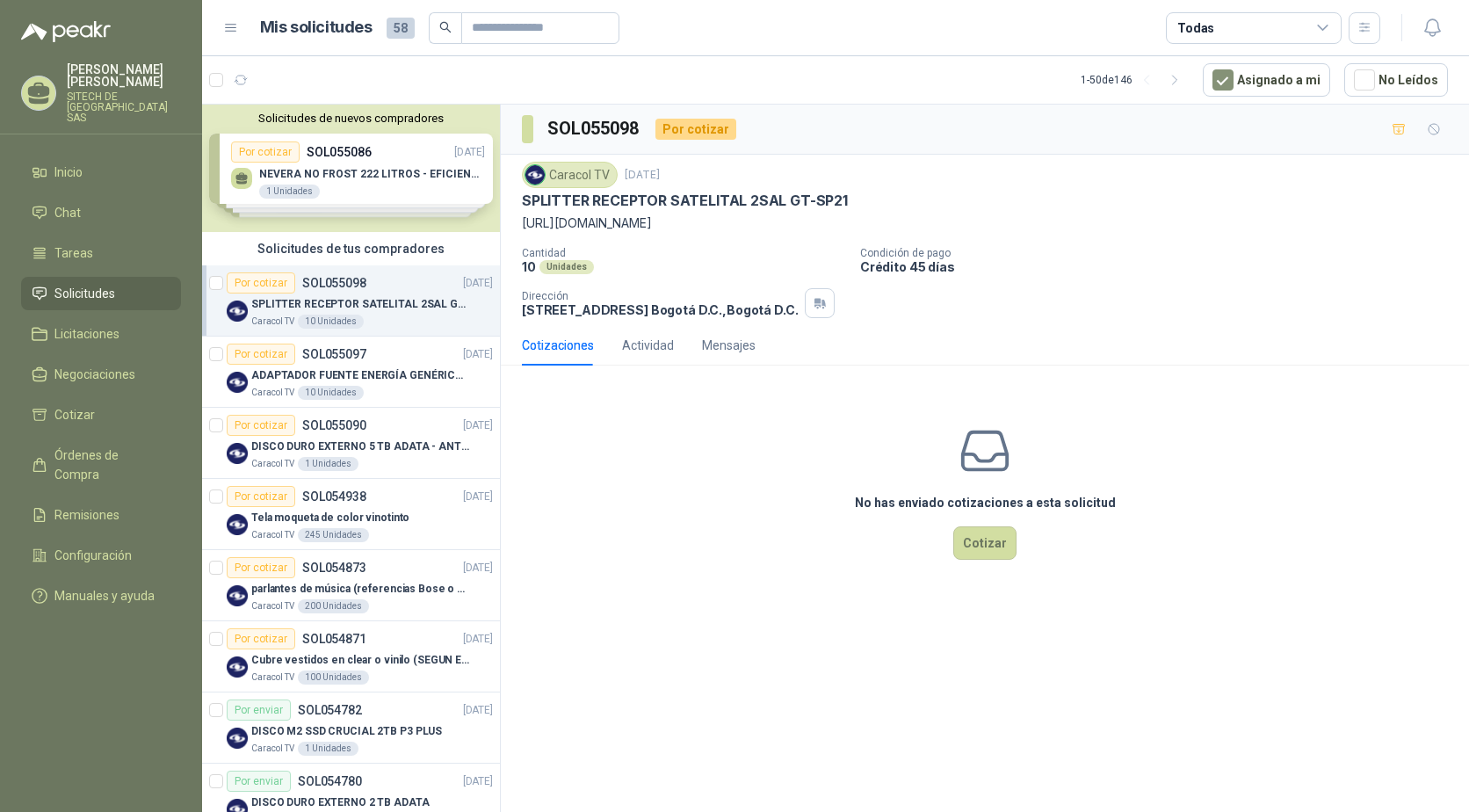
click at [610, 221] on p "https://acortar.link/Alnbfz" at bounding box center [985, 223] width 926 height 20
copy p "https://acortar.link/Alnbfz"
click at [553, 200] on p "SPLITTER RECEPTOR SATELITAL 2SAL GT-SP21" at bounding box center [686, 200] width 326 height 19
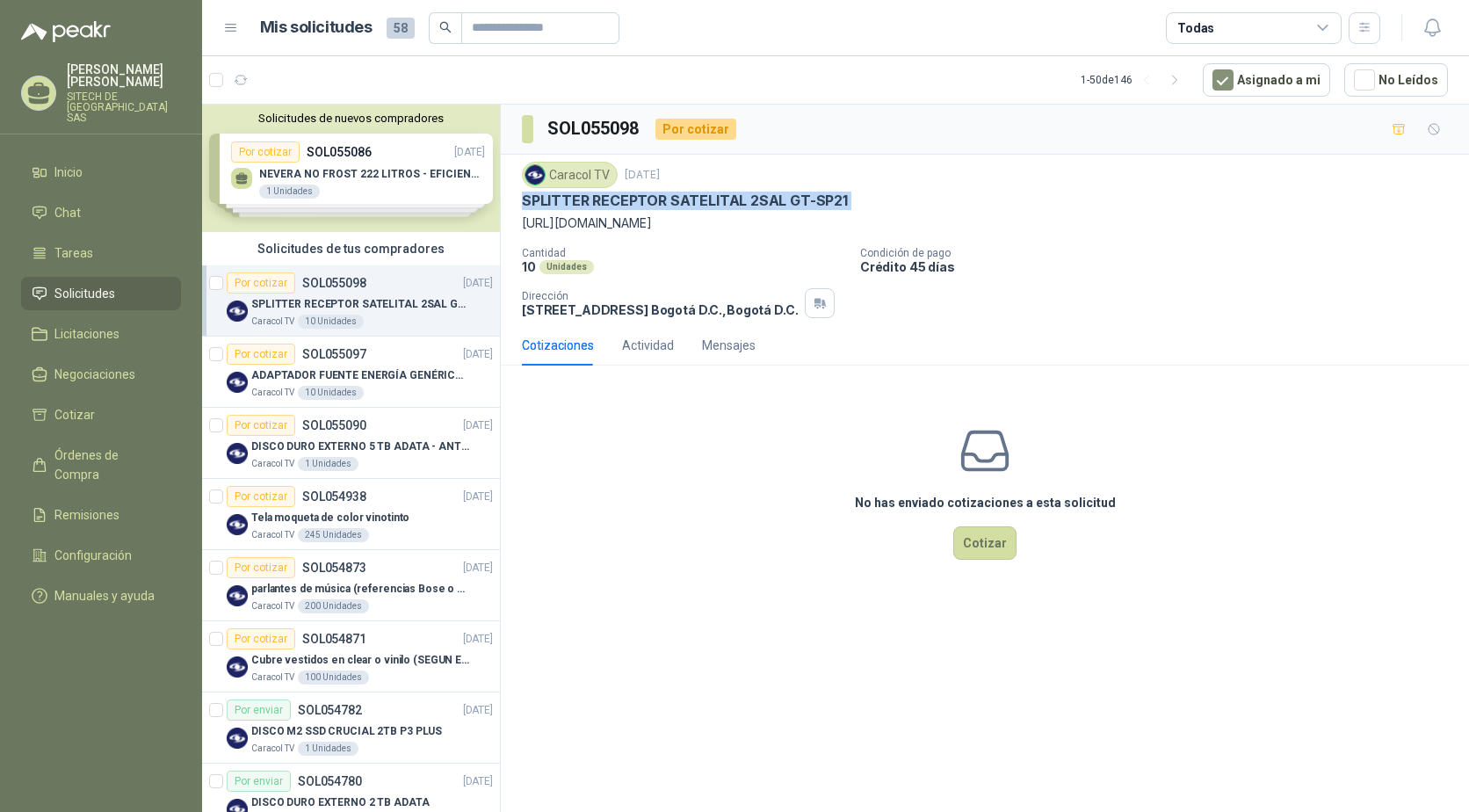
click at [553, 200] on p "SPLITTER RECEPTOR SATELITAL 2SAL GT-SP21" at bounding box center [686, 200] width 326 height 19
copy p "SPLITTER RECEPTOR SATELITAL 2SAL GT-SP21"
click at [340, 367] on p "ADAPTADOR FUENTE ENERGÍA GENÉRICO 24V 1A" at bounding box center [360, 376] width 219 height 17
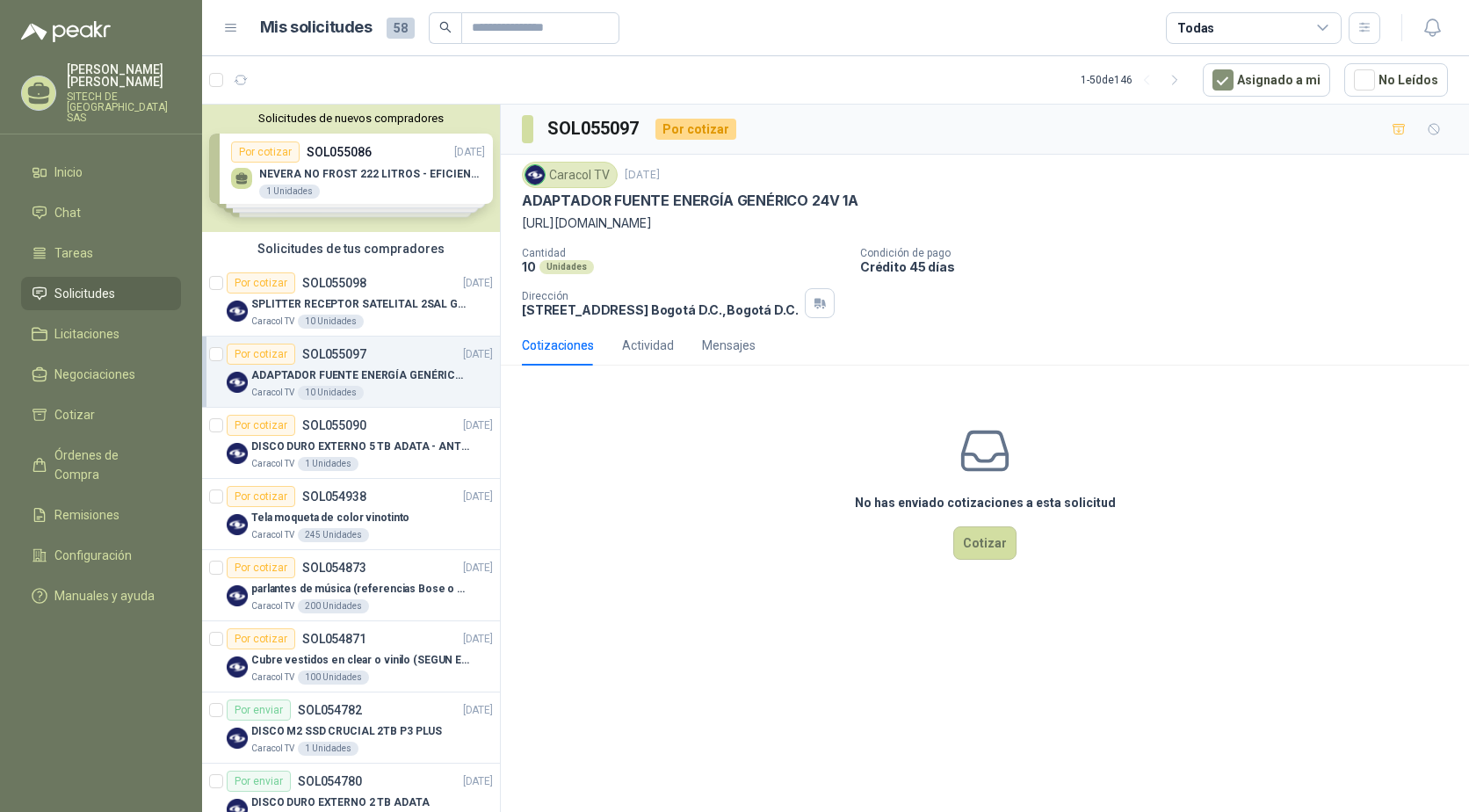
click at [580, 223] on p "https://acortar.link/SlSoTW" at bounding box center [985, 223] width 926 height 20
copy p "https://acortar.link/SlSoTW"
click at [343, 302] on p "SPLITTER RECEPTOR SATELITAL 2SAL GT-SP21" at bounding box center [360, 305] width 219 height 17
